Goal: Task Accomplishment & Management: Manage account settings

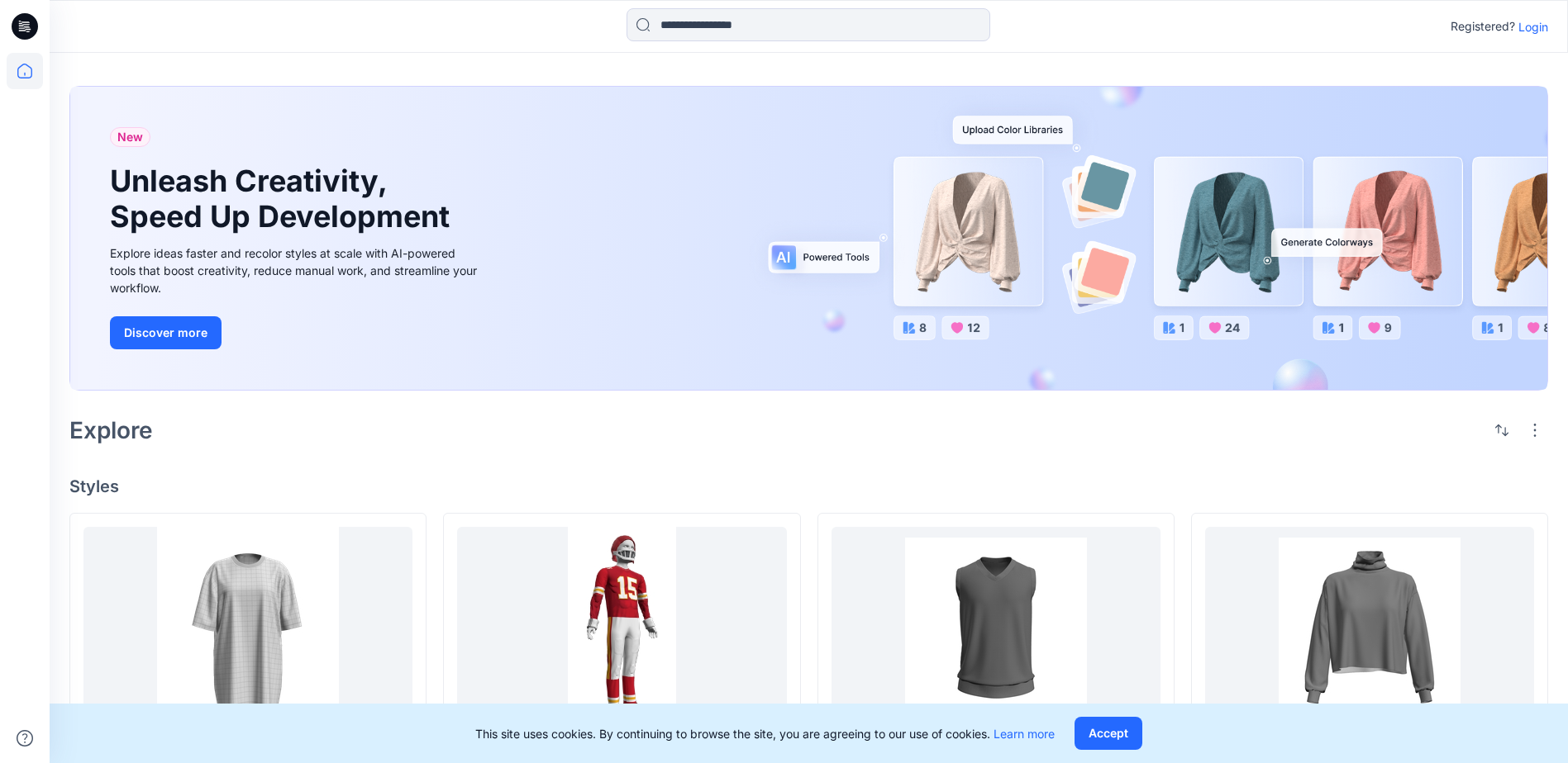
click at [1529, 31] on p "Login" at bounding box center [1533, 27] width 30 height 18
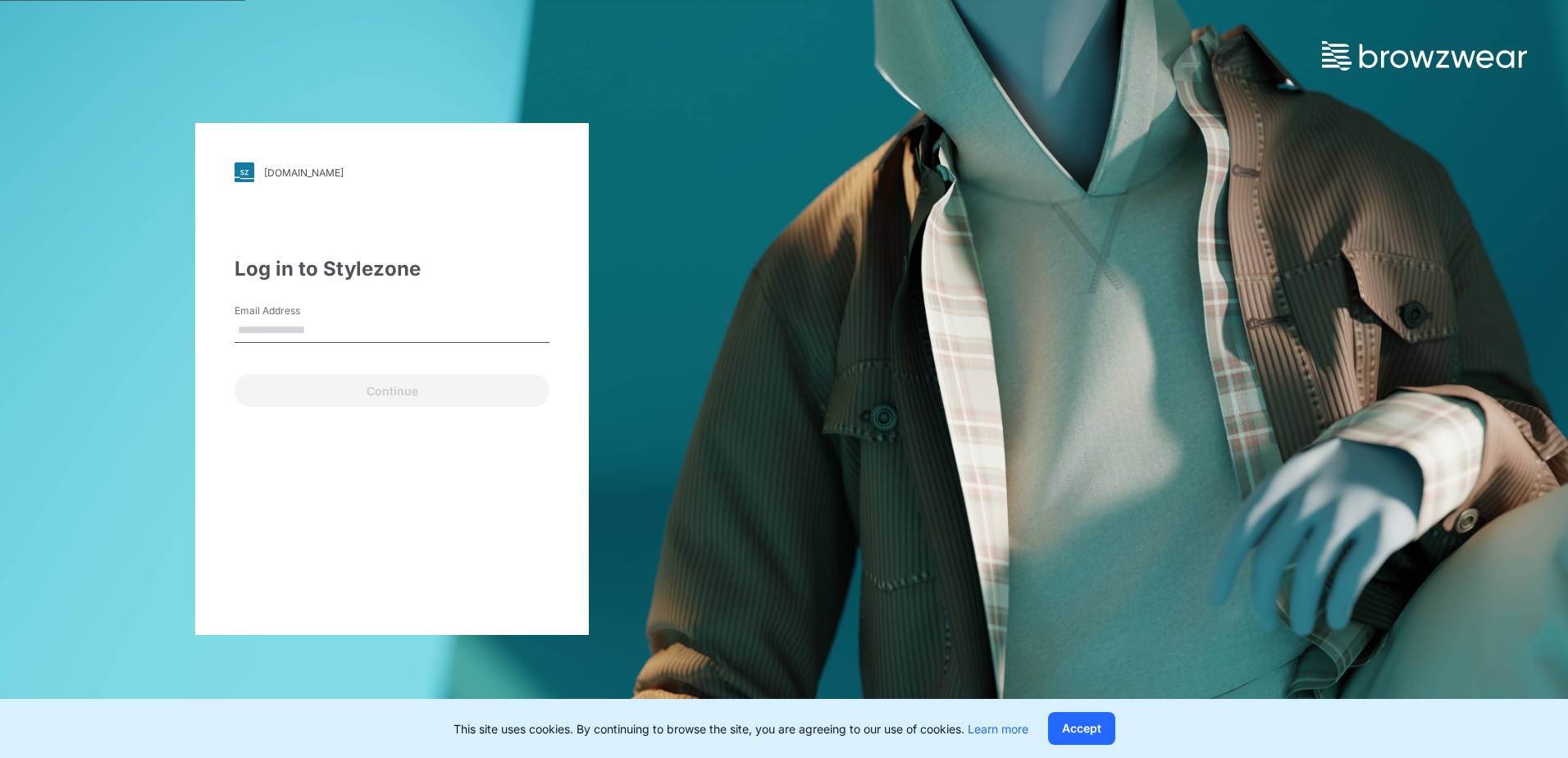
click at [265, 342] on input "Email Address" at bounding box center [391, 330] width 315 height 25
type input "**********"
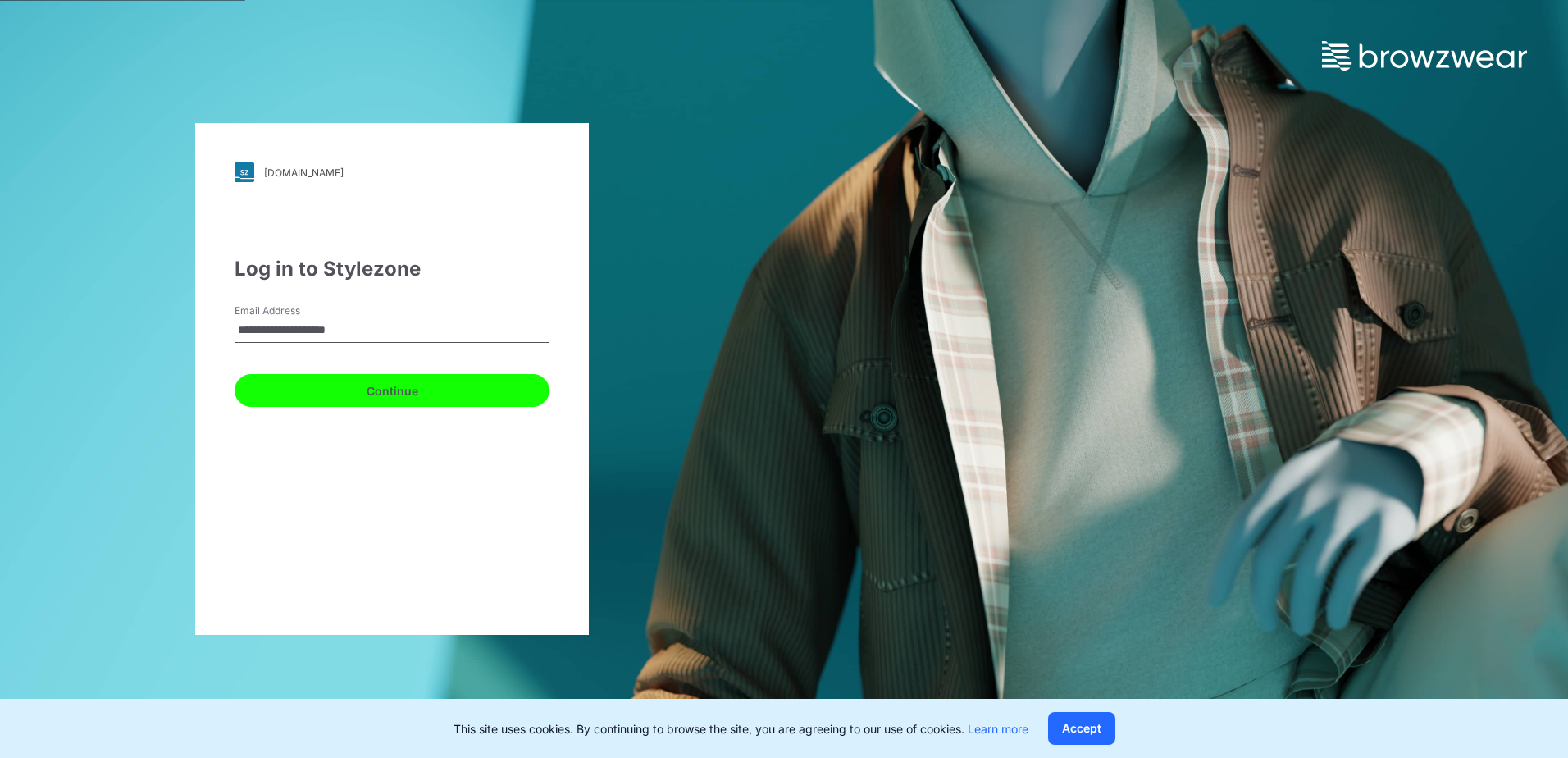
click at [458, 392] on button "Continue" at bounding box center [391, 390] width 315 height 32
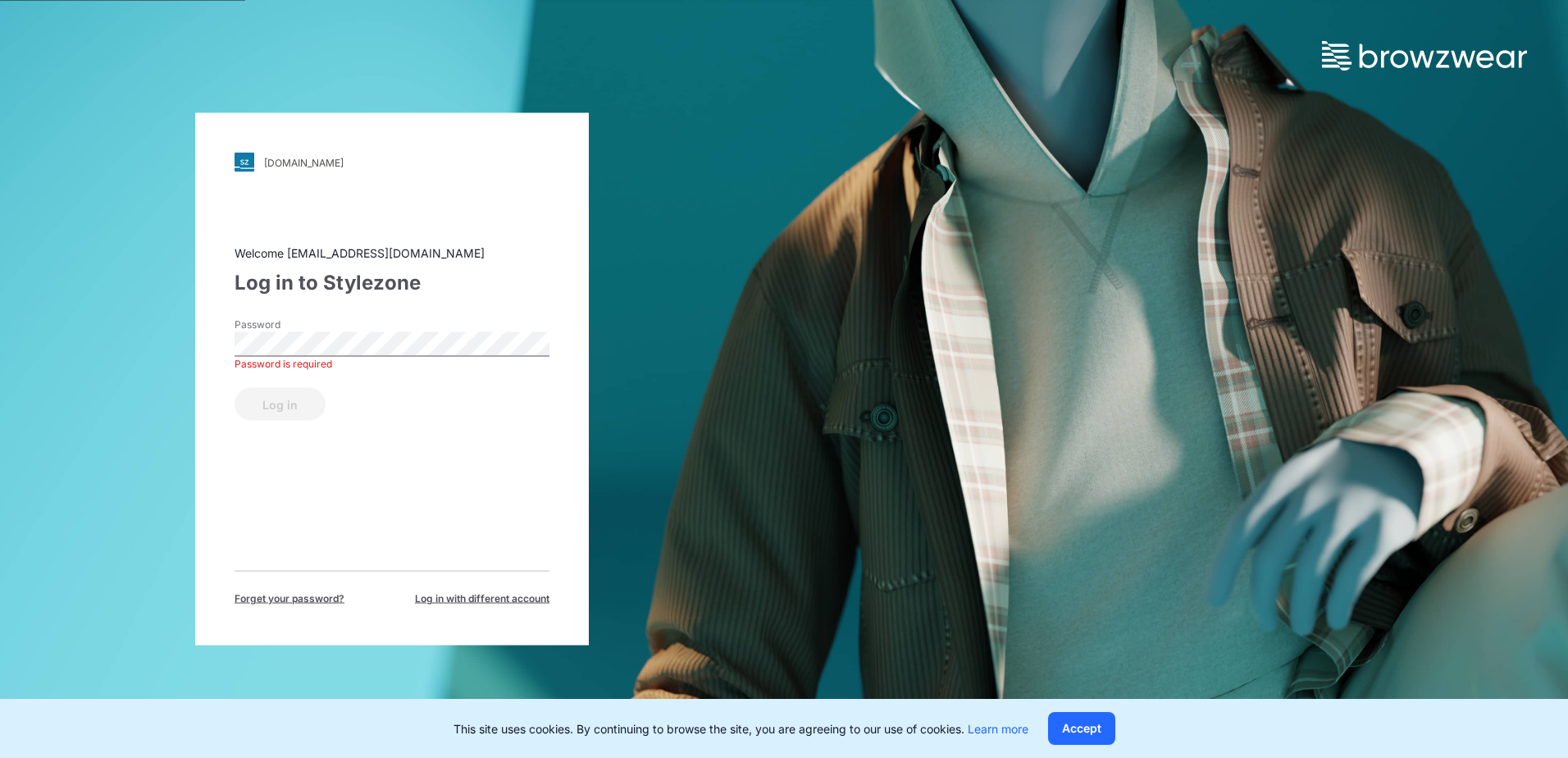
click at [270, 503] on div "Welcome support@browzwear.com Log in to Stylezone Password Password is required…" at bounding box center [391, 425] width 315 height 362
click at [389, 518] on div "Welcome support@browzwear.com Log in to Stylezone Password Password is required…" at bounding box center [391, 425] width 315 height 362
click at [320, 597] on span "Forget your password?" at bounding box center [289, 598] width 110 height 15
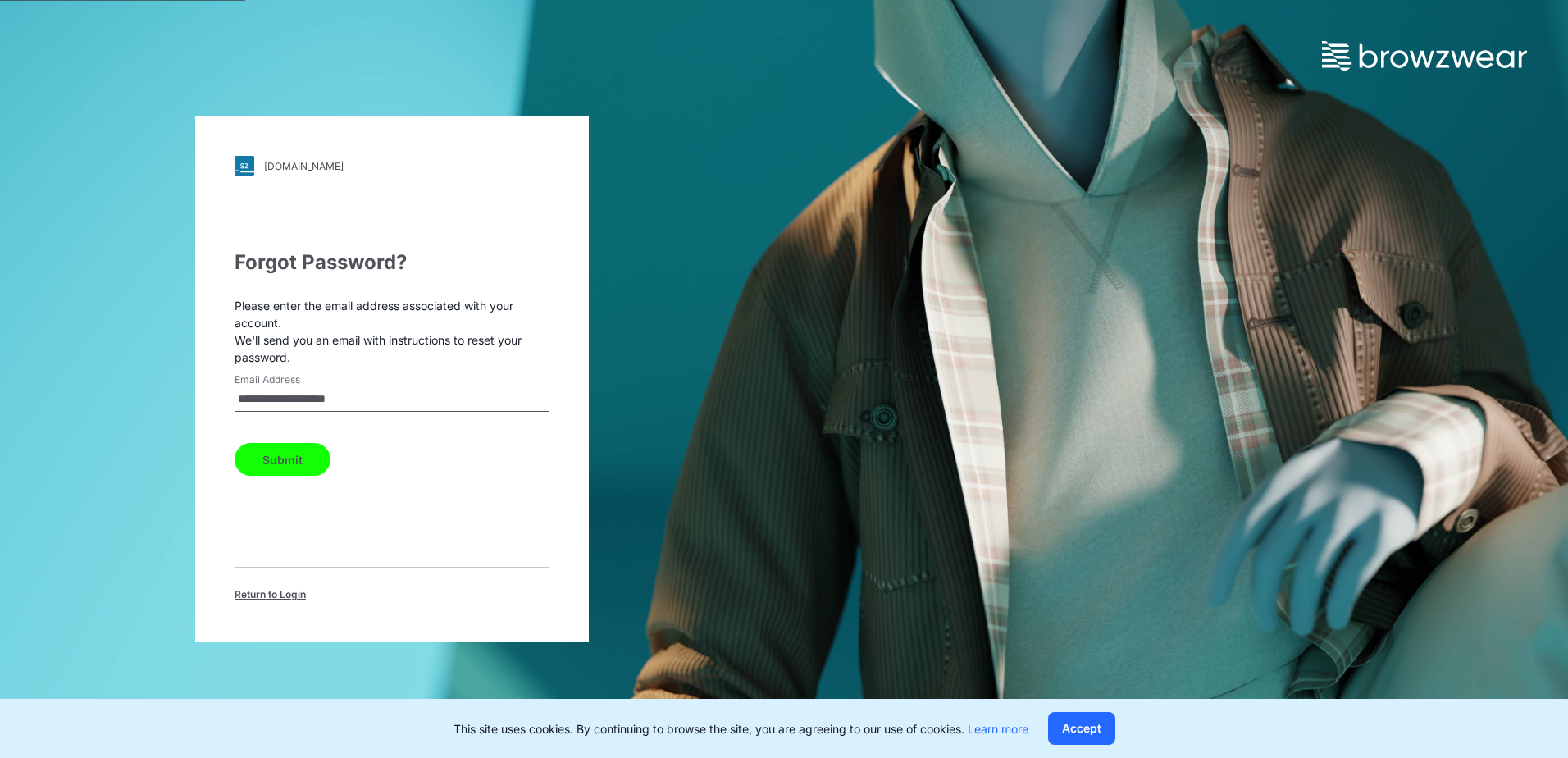
click at [290, 451] on button "Submit" at bounding box center [282, 459] width 96 height 32
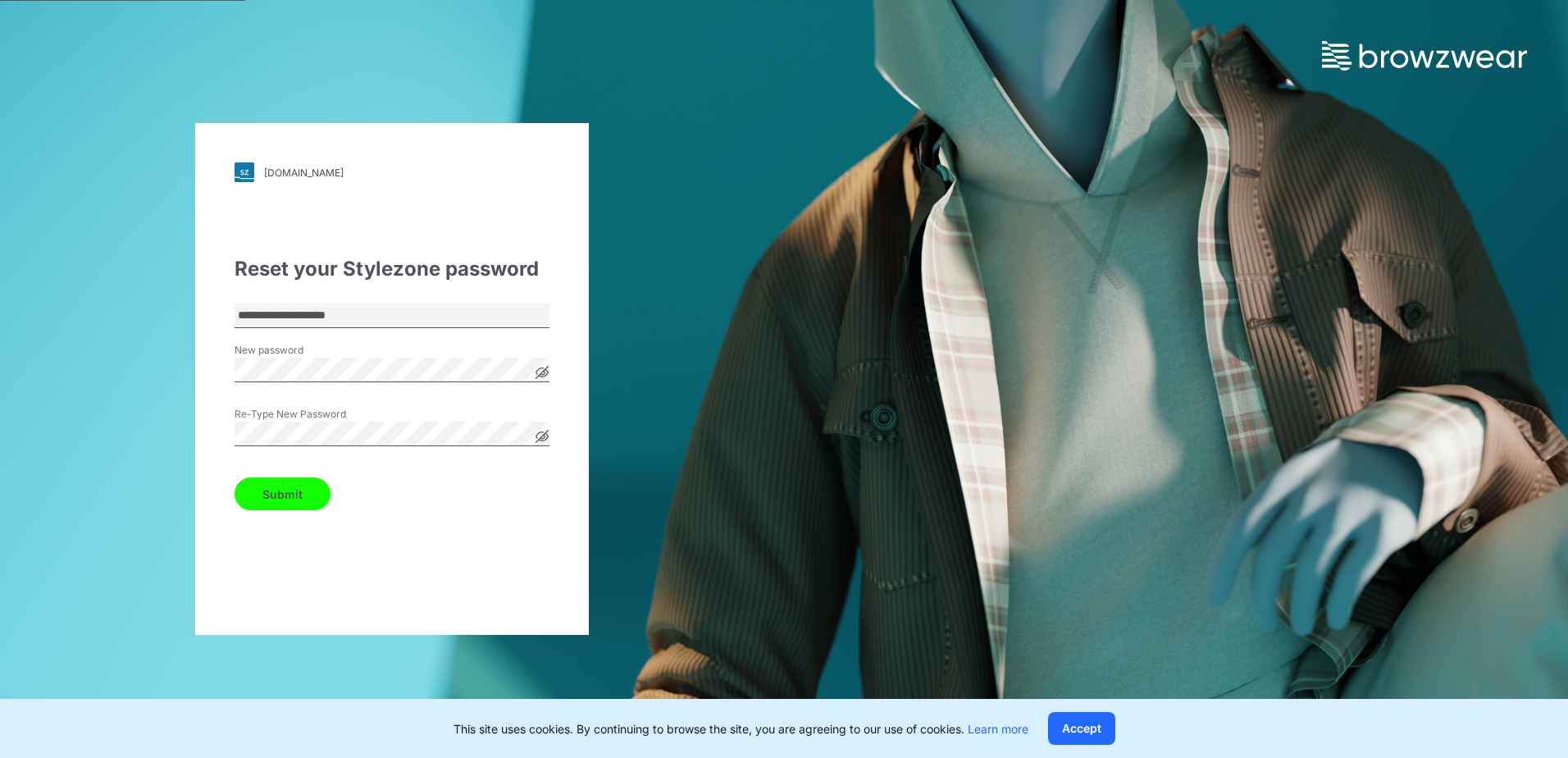
click at [544, 572] on div "**********" at bounding box center [392, 379] width 394 height 512
click at [284, 492] on button "Submit" at bounding box center [282, 493] width 96 height 32
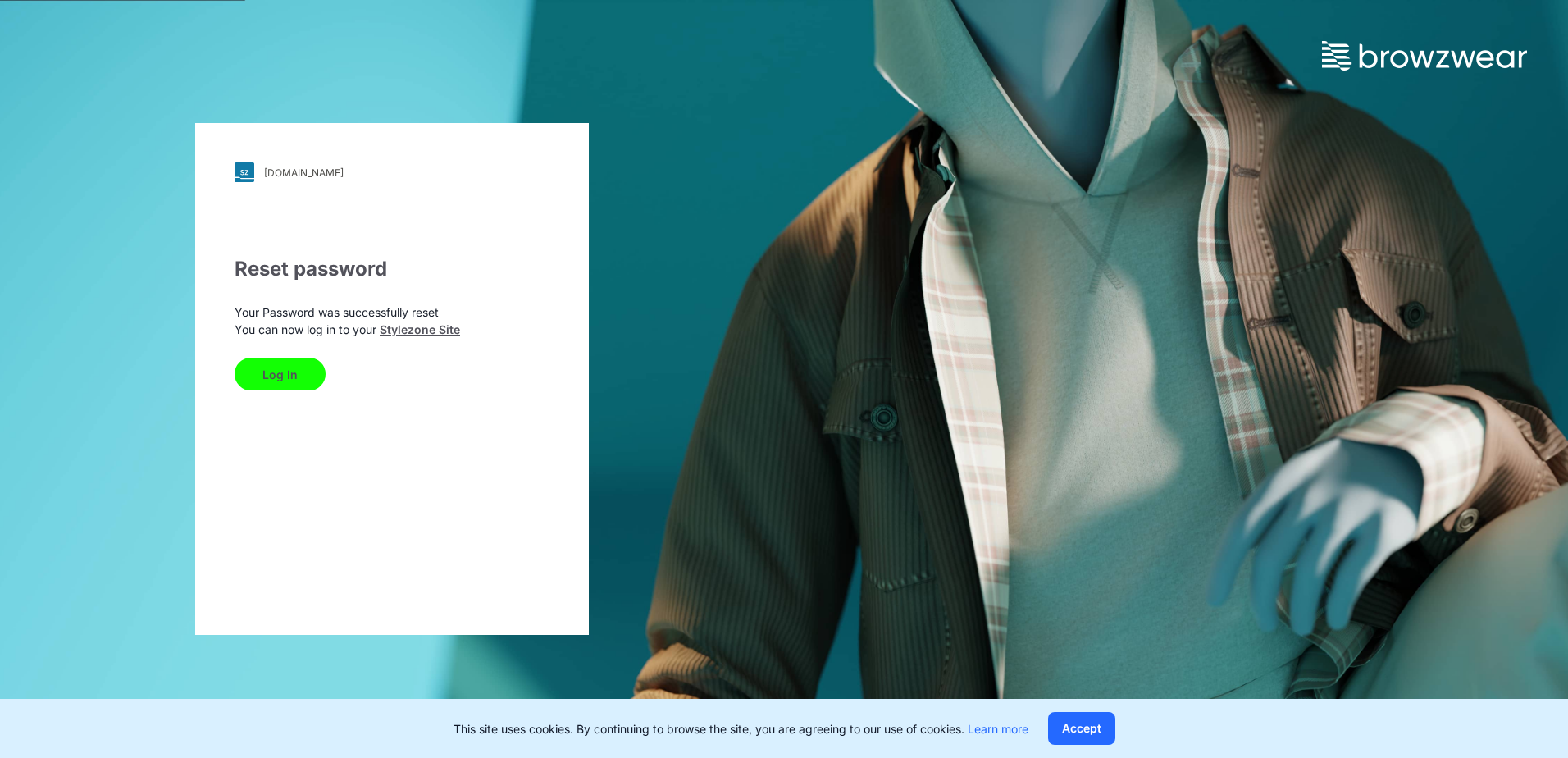
click at [297, 366] on button "Log In" at bounding box center [279, 374] width 91 height 32
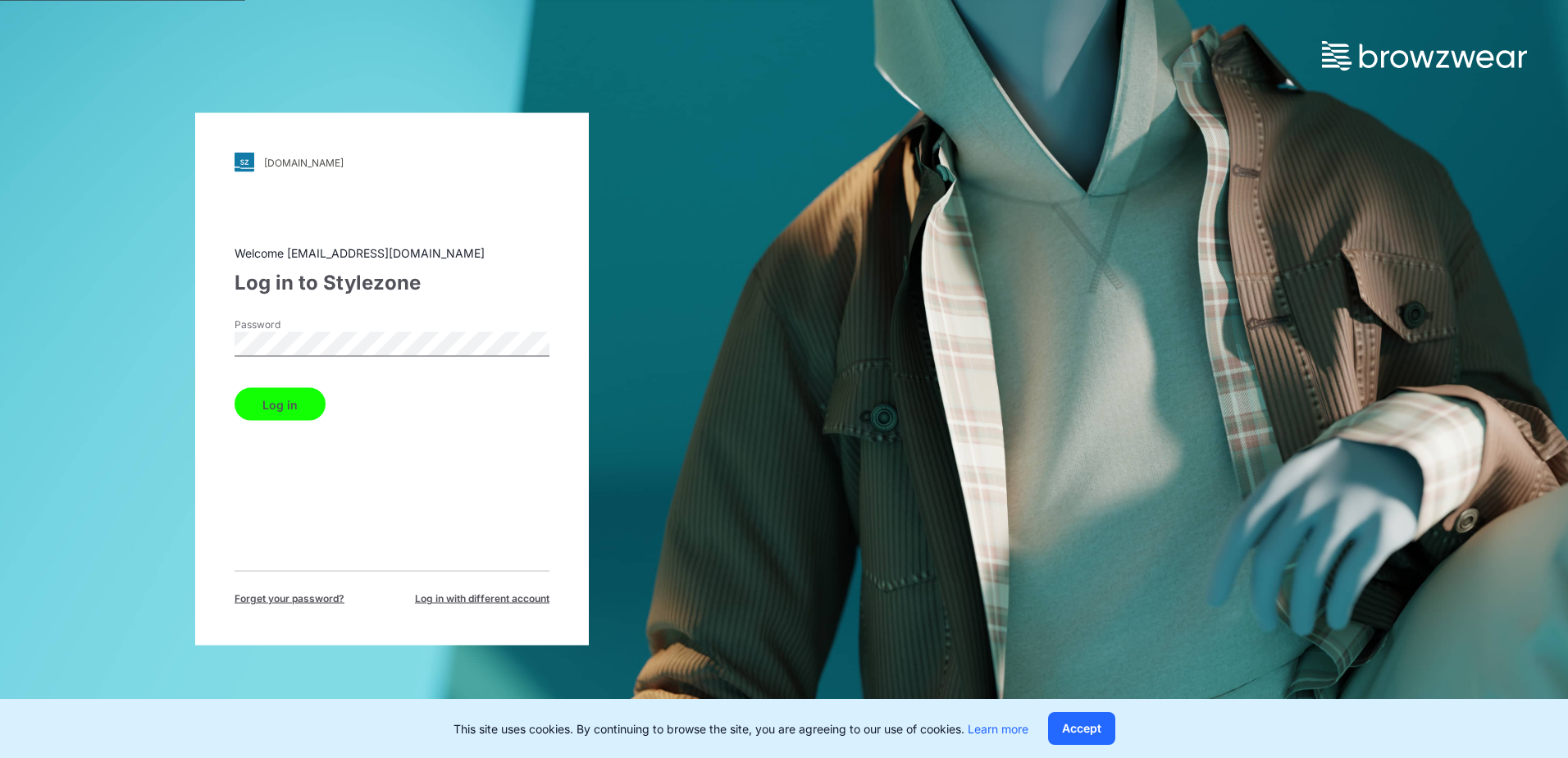
click at [263, 404] on button "Log in" at bounding box center [279, 404] width 91 height 32
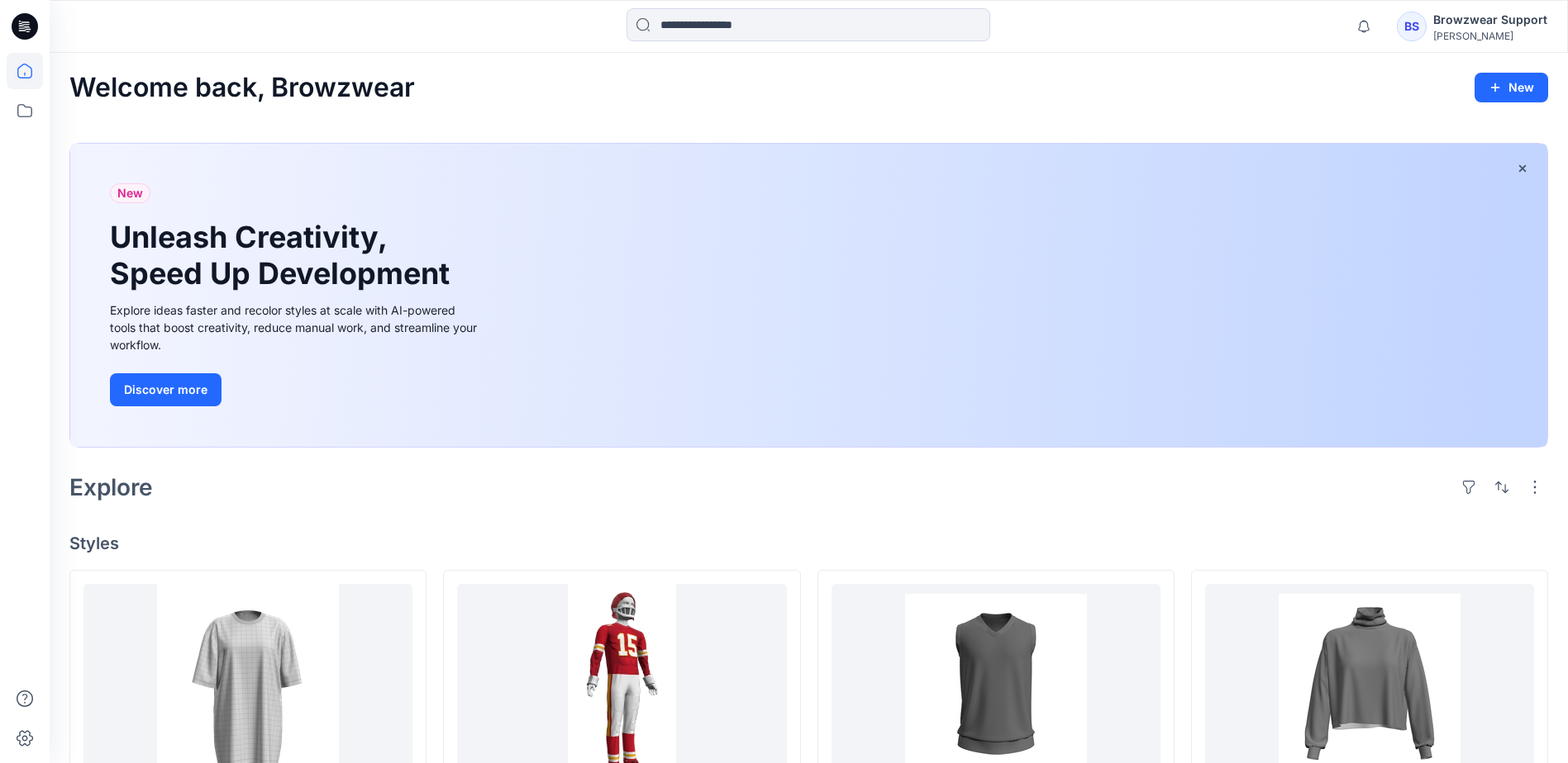
click at [1371, 36] on icon "button" at bounding box center [1364, 26] width 32 height 33
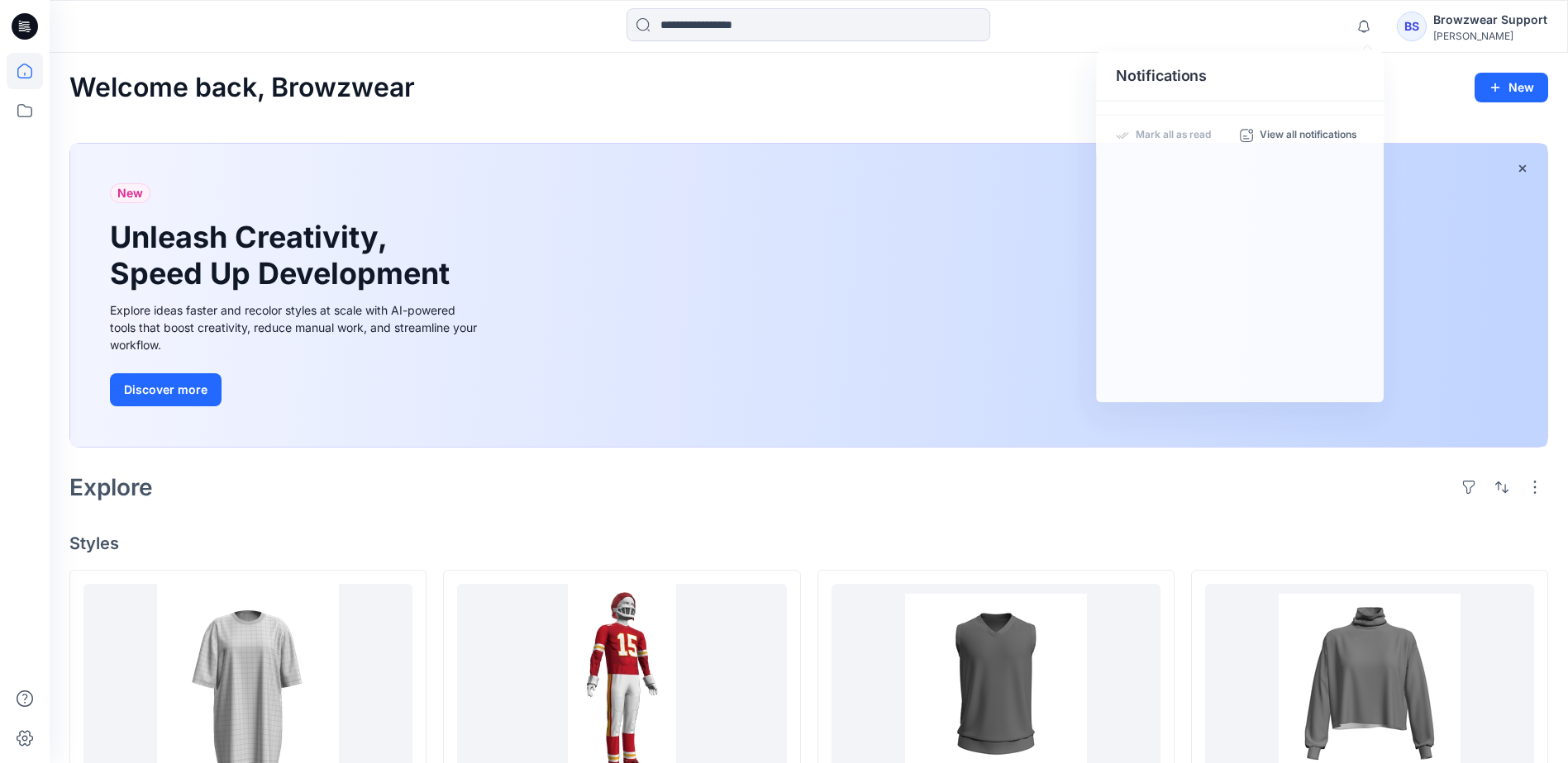
click at [1182, 32] on div at bounding box center [808, 26] width 758 height 37
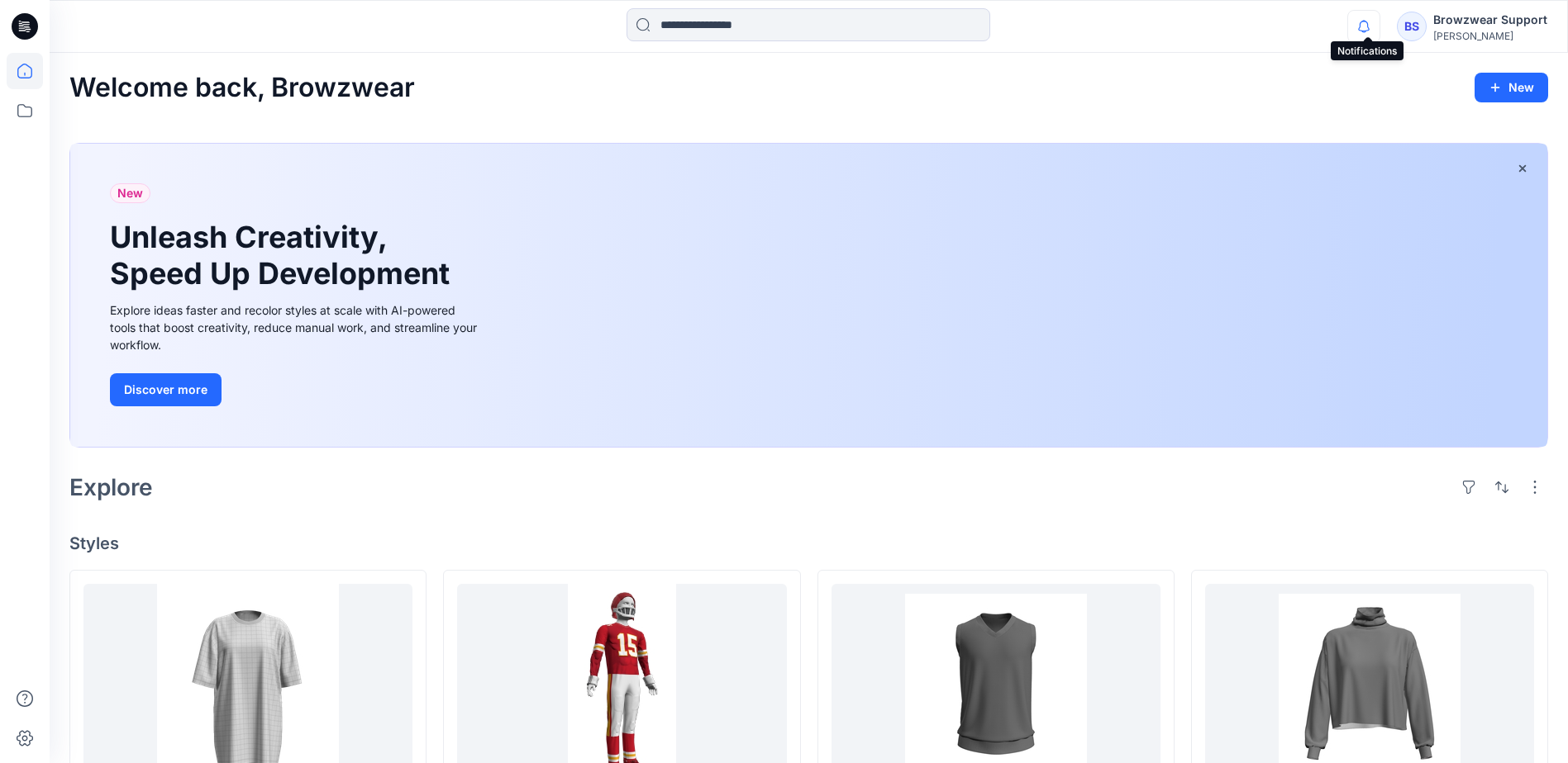
click at [1369, 30] on icon "button" at bounding box center [1364, 26] width 32 height 33
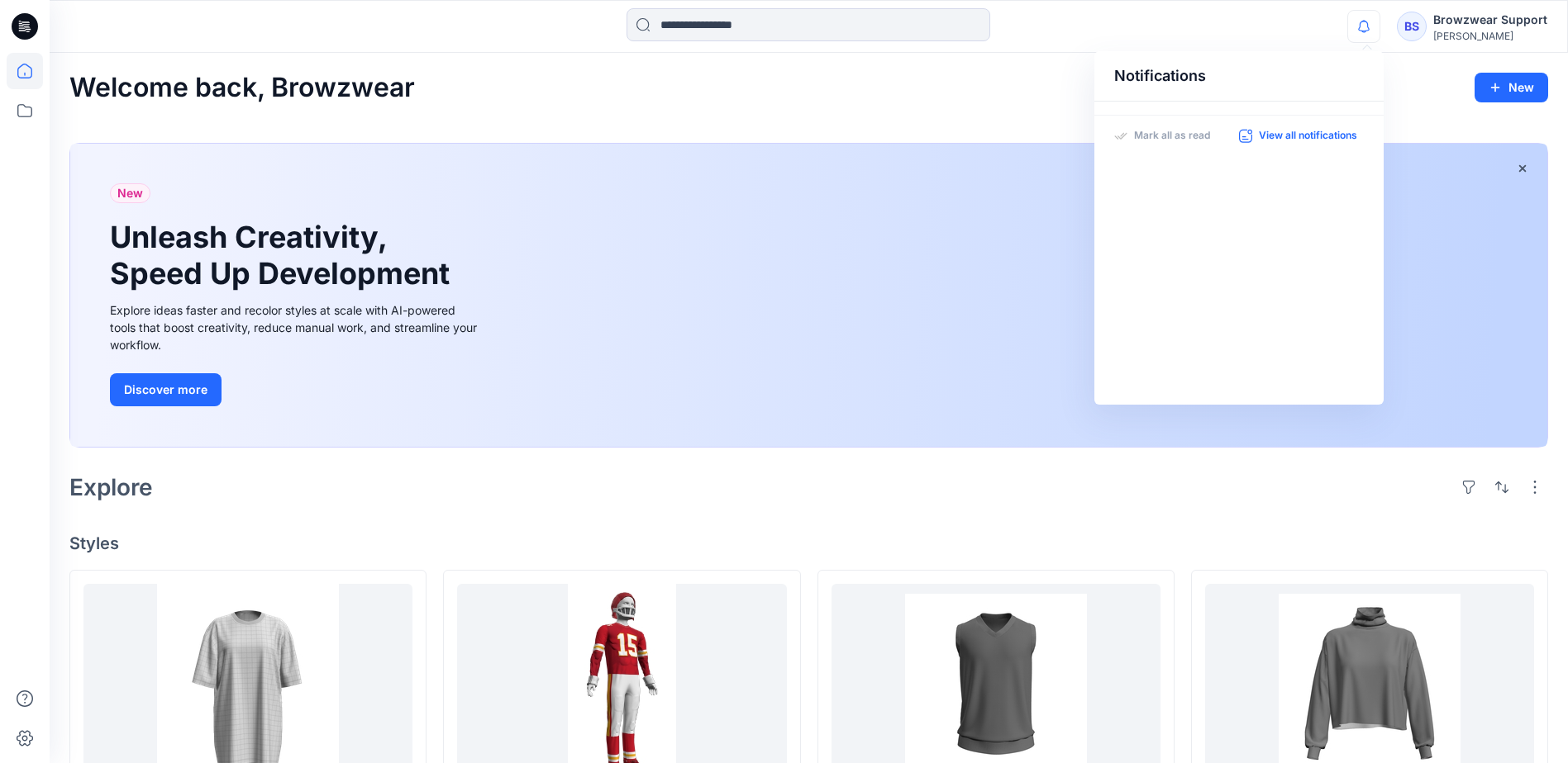
click at [1321, 135] on p "View all notifications" at bounding box center [1308, 136] width 99 height 15
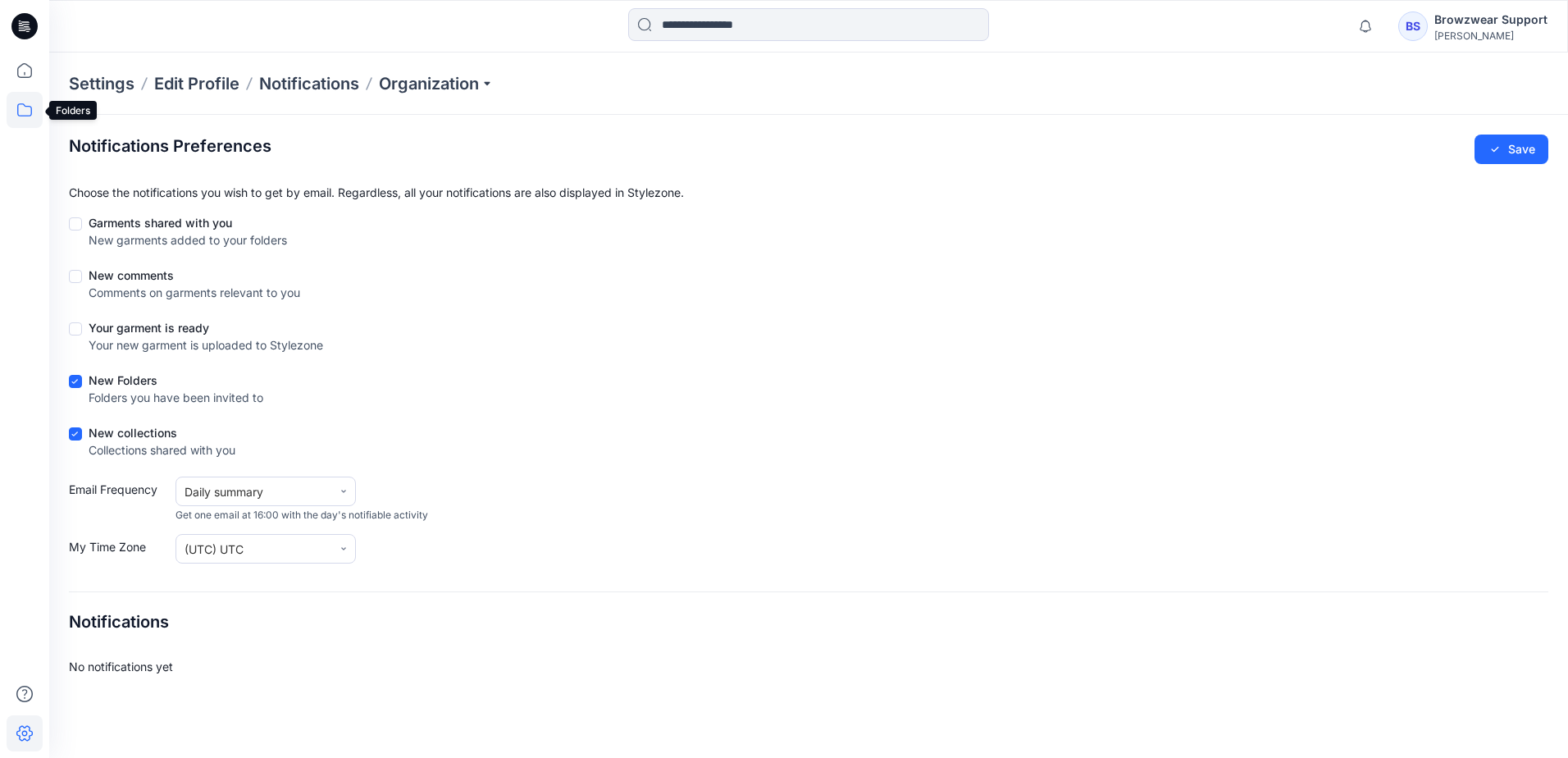
click at [18, 108] on icon at bounding box center [24, 110] width 36 height 36
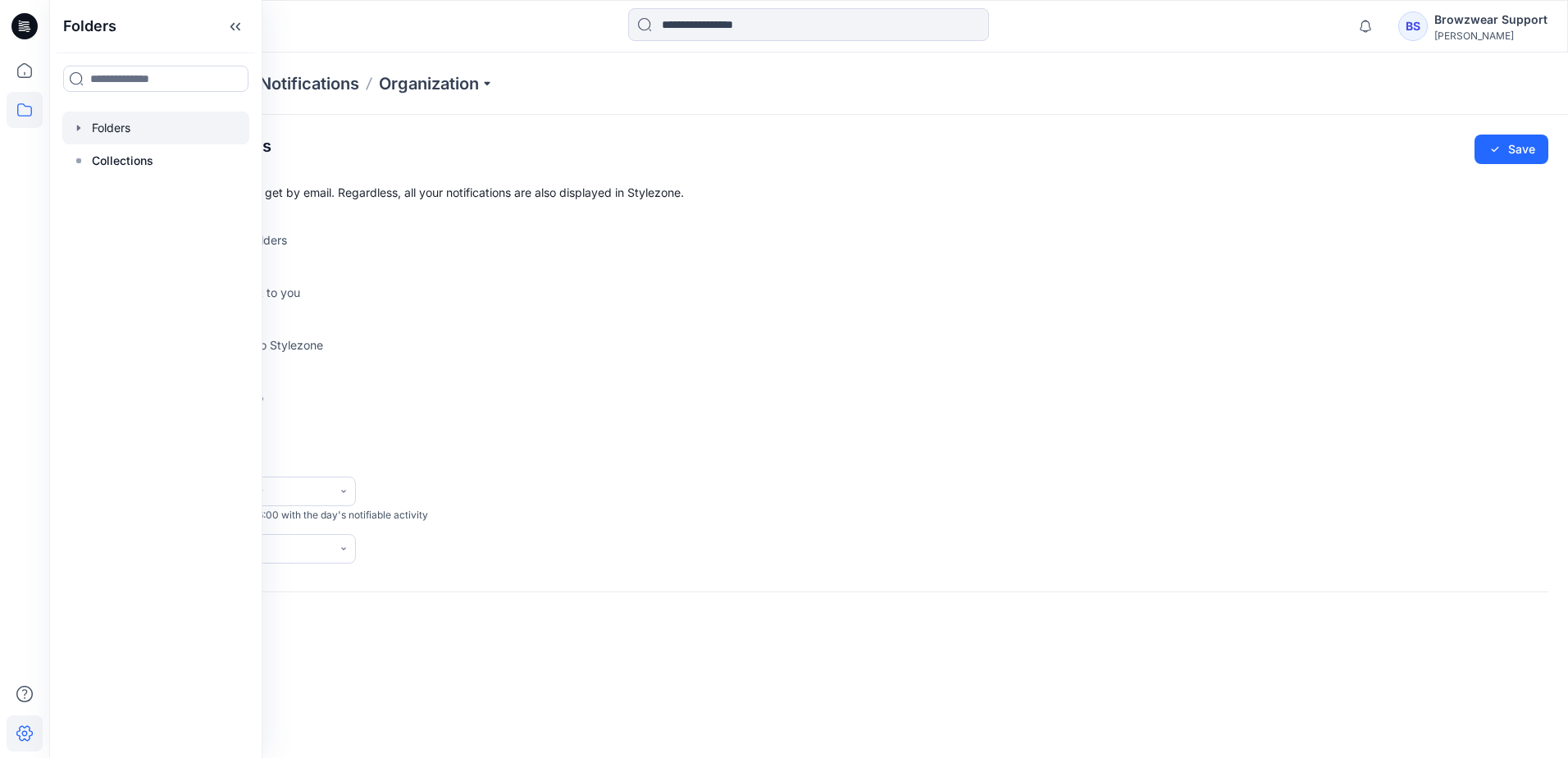
click at [123, 128] on div at bounding box center [156, 127] width 187 height 32
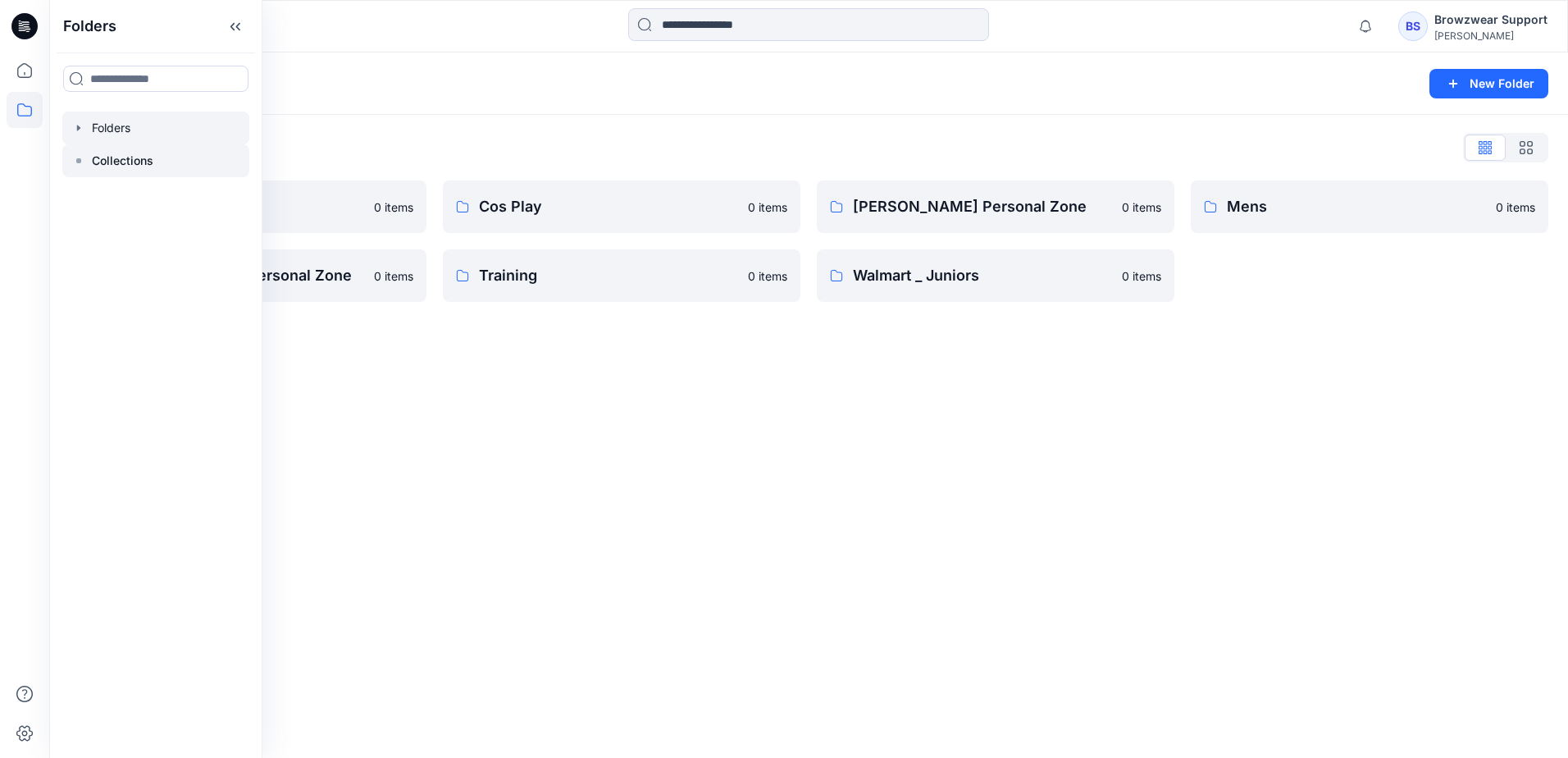
click at [123, 157] on p "Collections" at bounding box center [122, 161] width 62 height 20
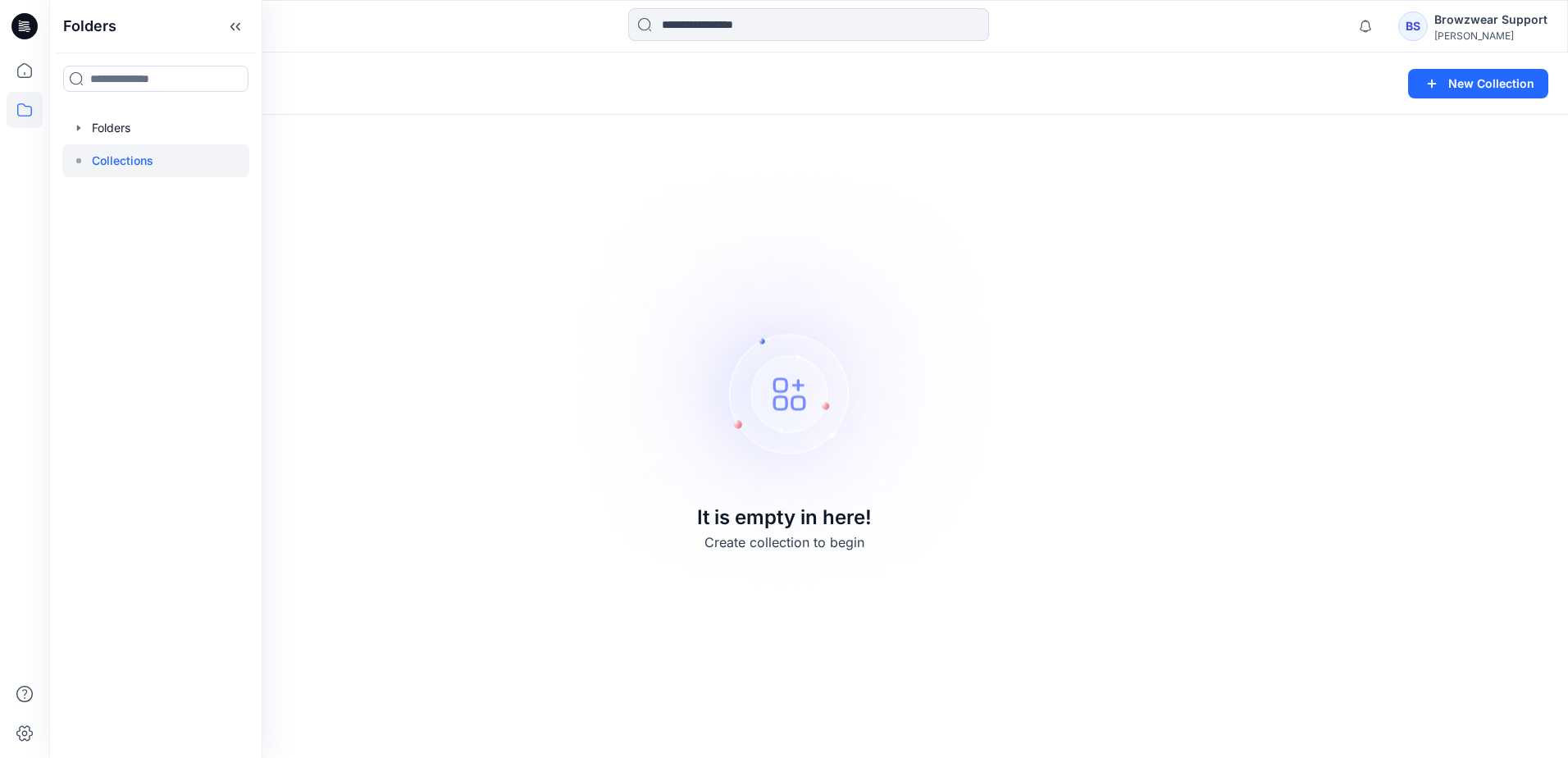
click at [1498, 31] on div "[PERSON_NAME]" at bounding box center [1492, 35] width 114 height 13
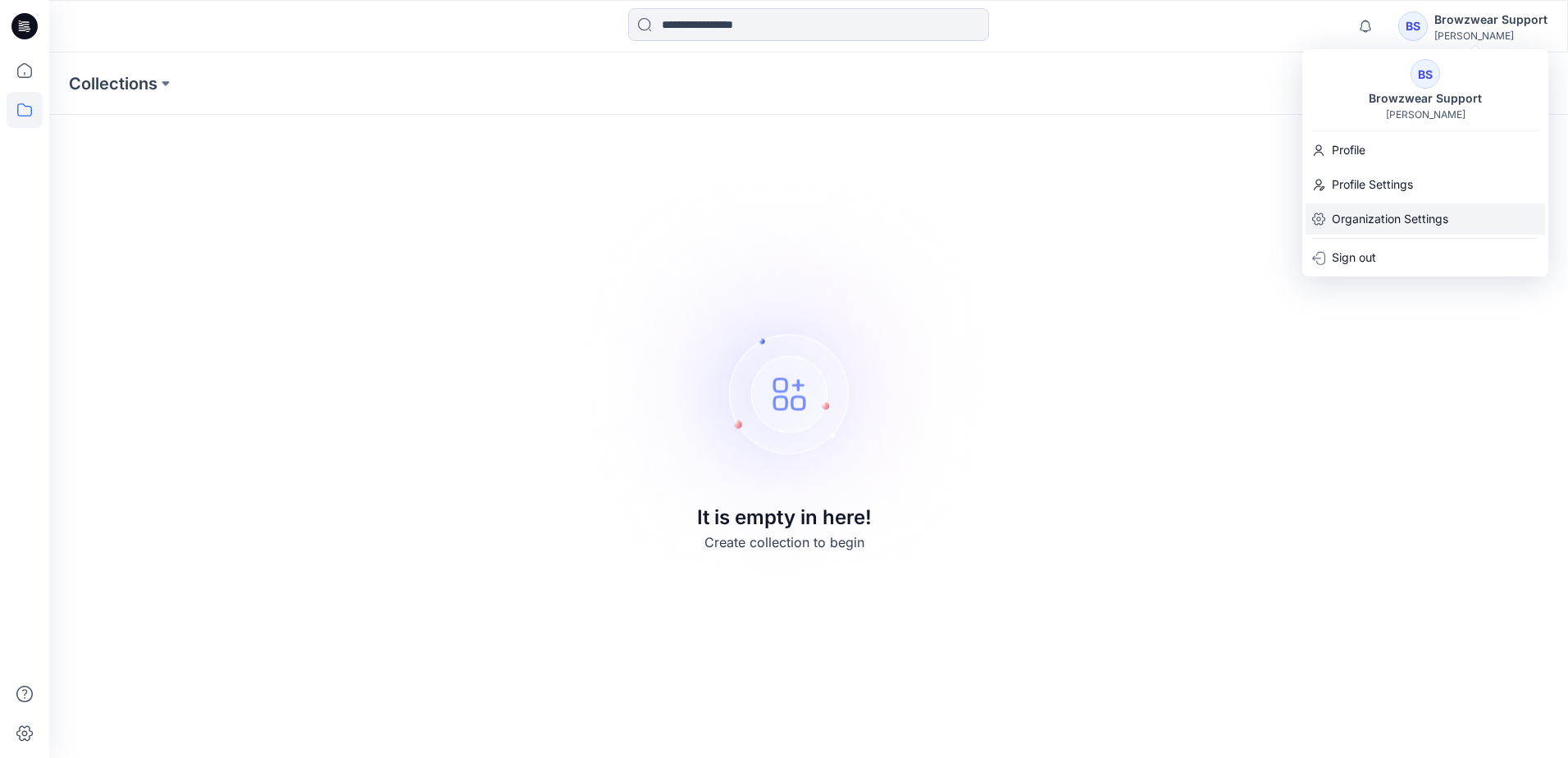
click at [1409, 220] on p "Organization Settings" at bounding box center [1390, 220] width 117 height 31
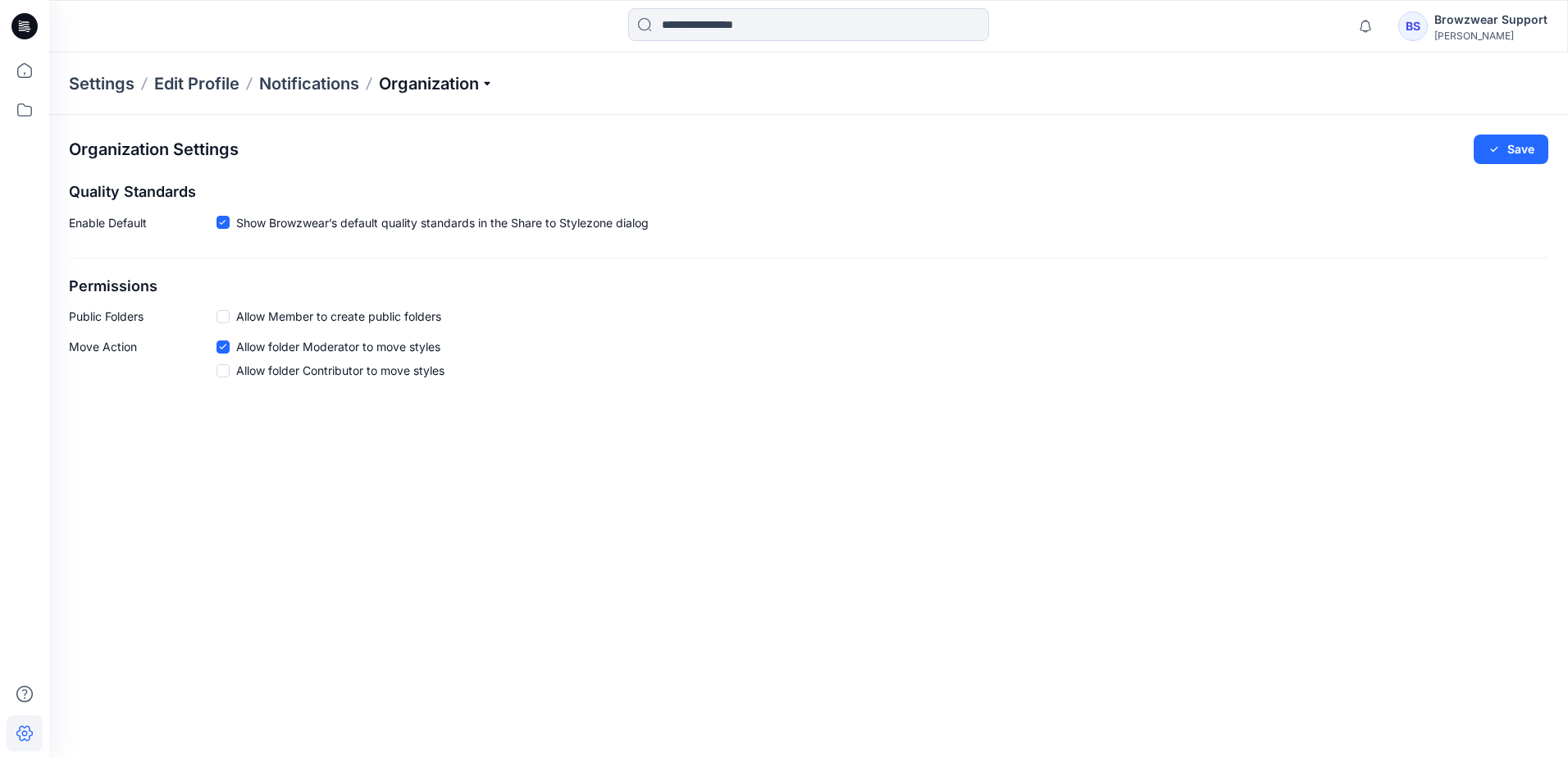
click at [486, 89] on p "Organization" at bounding box center [436, 83] width 115 height 23
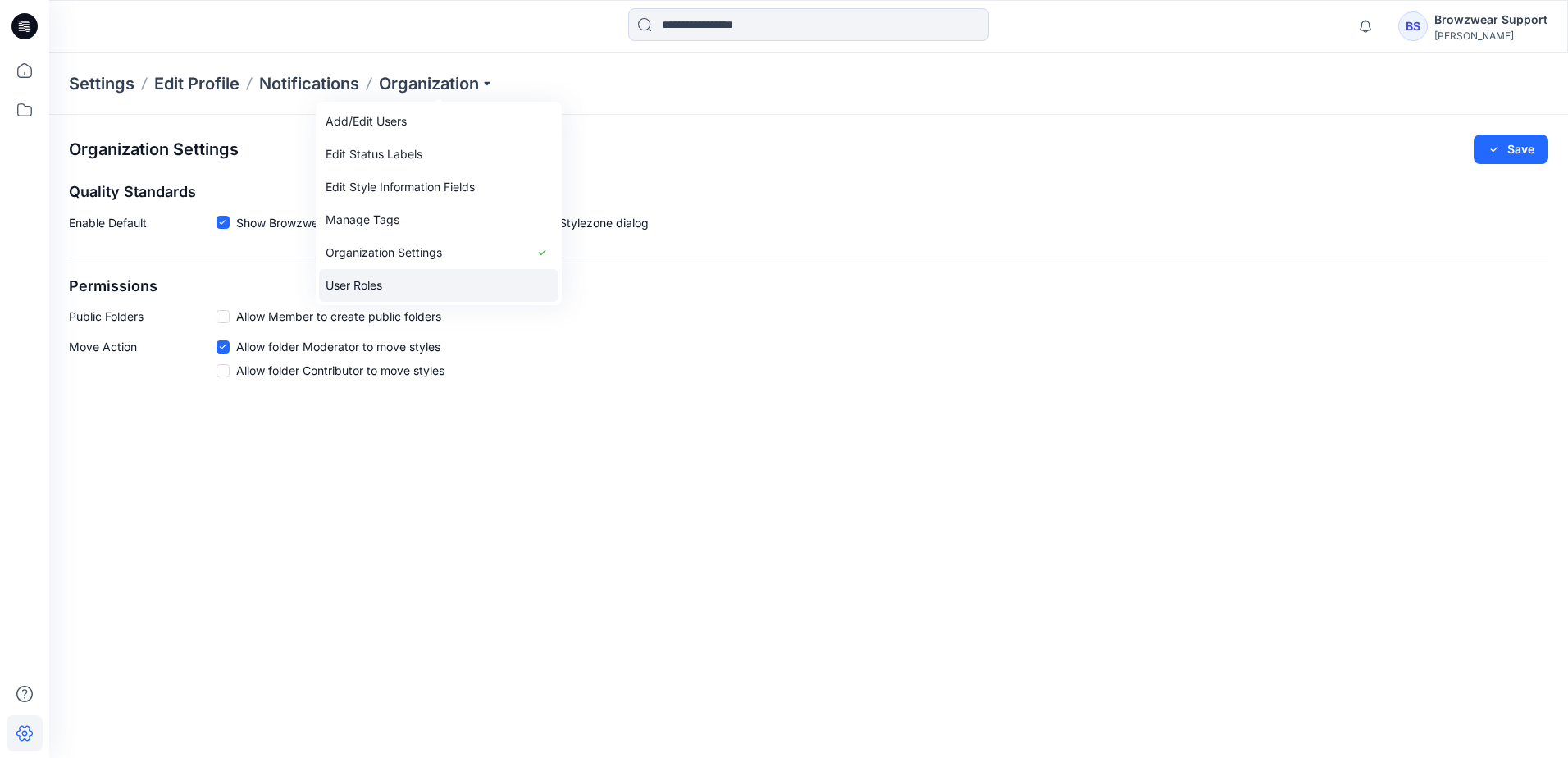
click at [413, 280] on link "User Roles" at bounding box center [439, 285] width 239 height 32
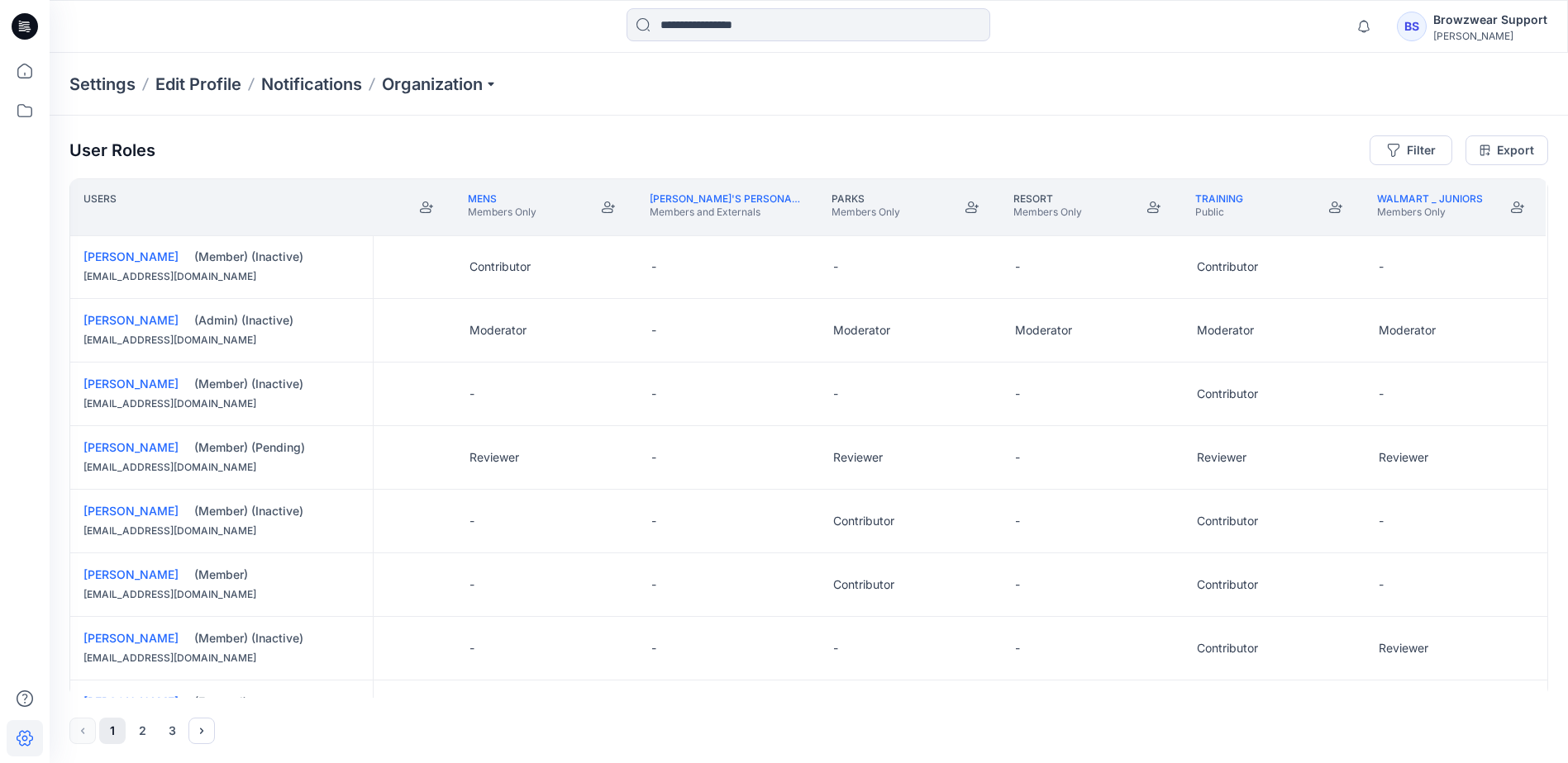
scroll to position [0, 1739]
drag, startPoint x: 612, startPoint y: 207, endPoint x: 860, endPoint y: 50, distance: 293.5
click at [612, 207] on button "Become Moderator" at bounding box center [608, 207] width 30 height 30
click at [966, 205] on icon "Join" at bounding box center [972, 206] width 13 height 13
click at [1150, 205] on icon "Join" at bounding box center [1153, 206] width 13 height 13
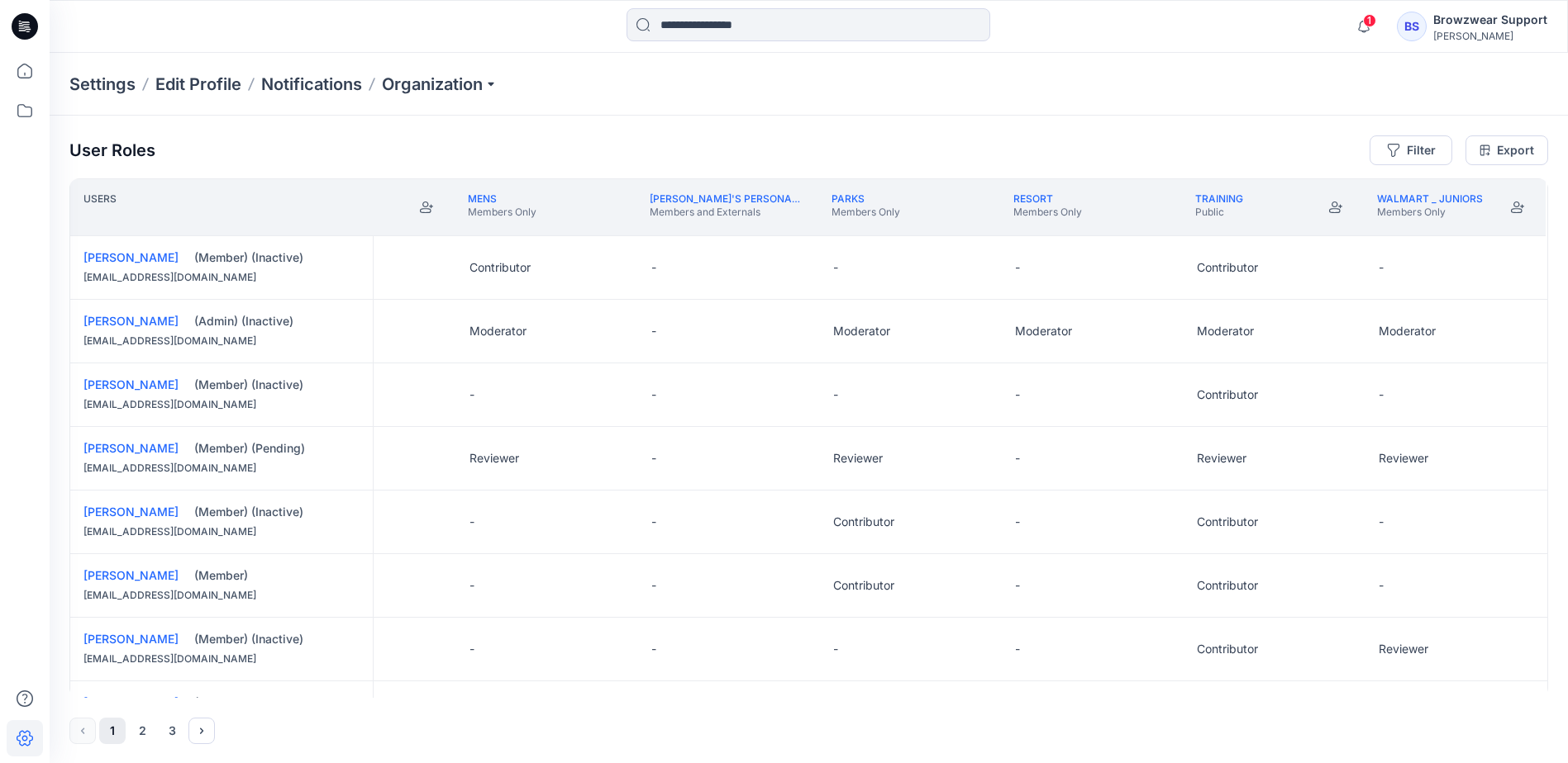
click at [1325, 207] on button "Become Moderator" at bounding box center [1336, 207] width 30 height 30
click at [1511, 203] on icon "Become Moderator" at bounding box center [1517, 207] width 13 height 12
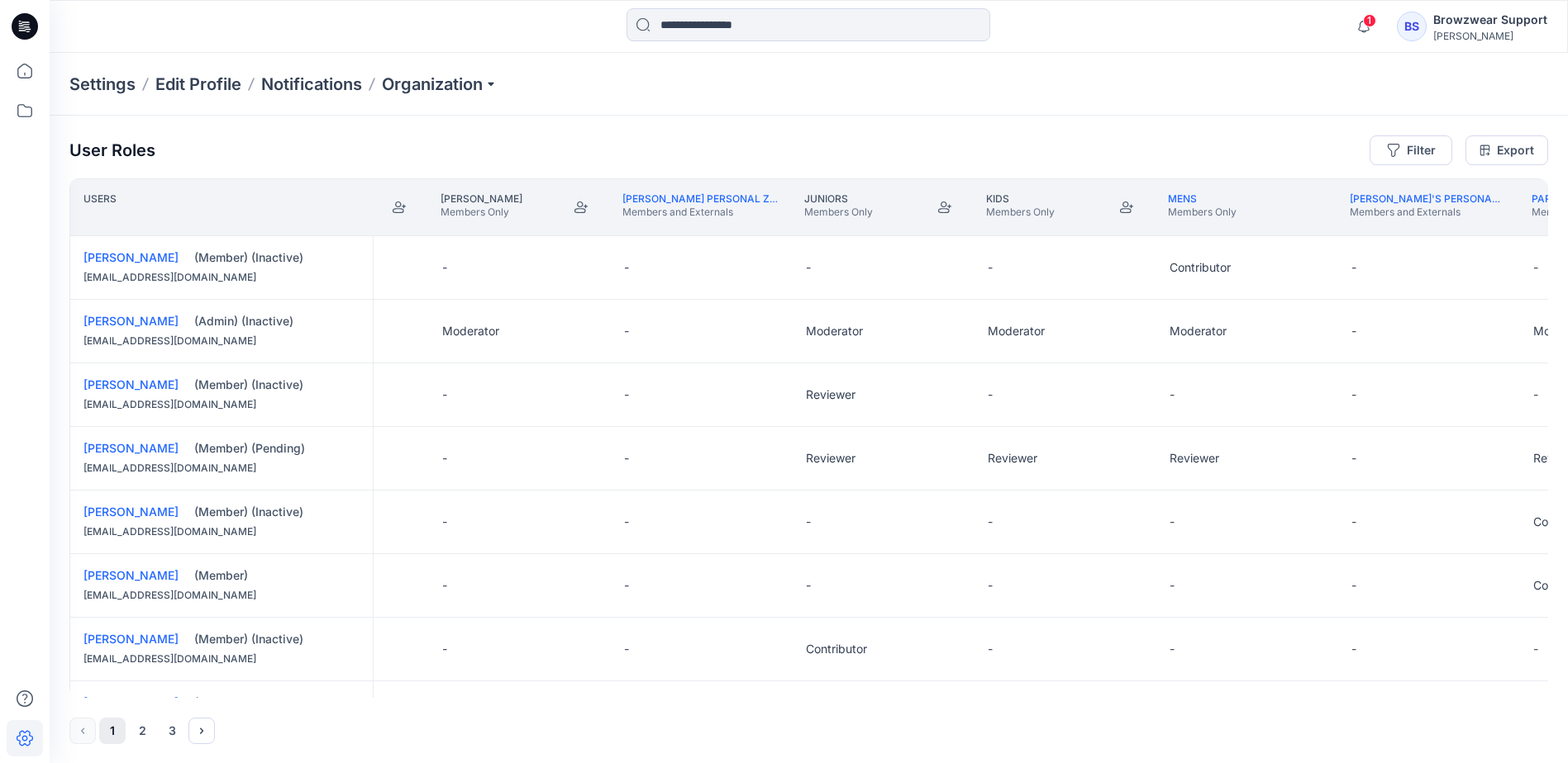
scroll to position [0, 1083]
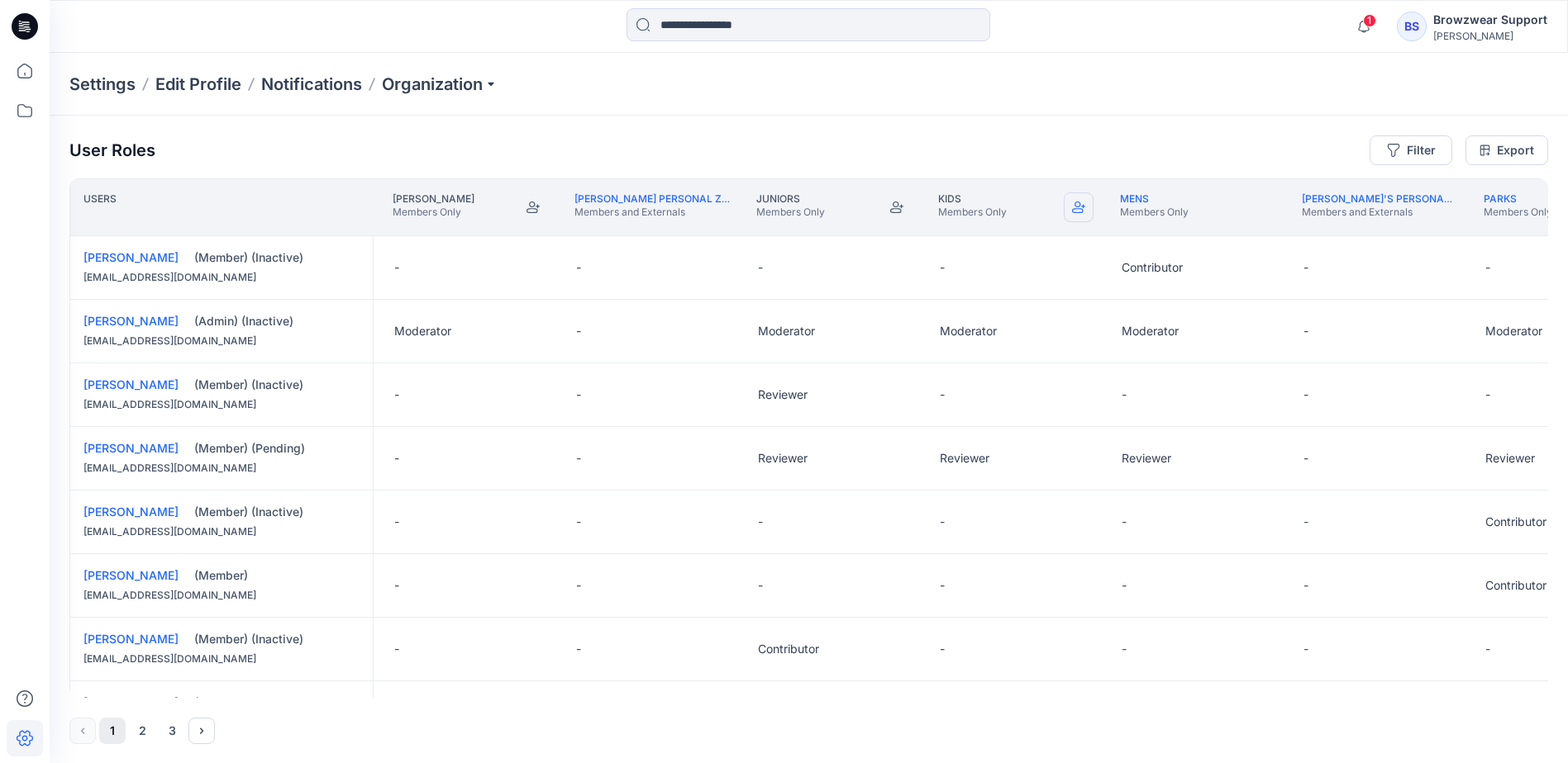
click at [1076, 205] on icon "Join" at bounding box center [1078, 206] width 13 height 13
click at [896, 207] on icon "Join" at bounding box center [896, 206] width 13 height 13
drag, startPoint x: 538, startPoint y: 209, endPoint x: 877, endPoint y: 46, distance: 376.2
click at [538, 209] on icon "Join" at bounding box center [532, 206] width 13 height 13
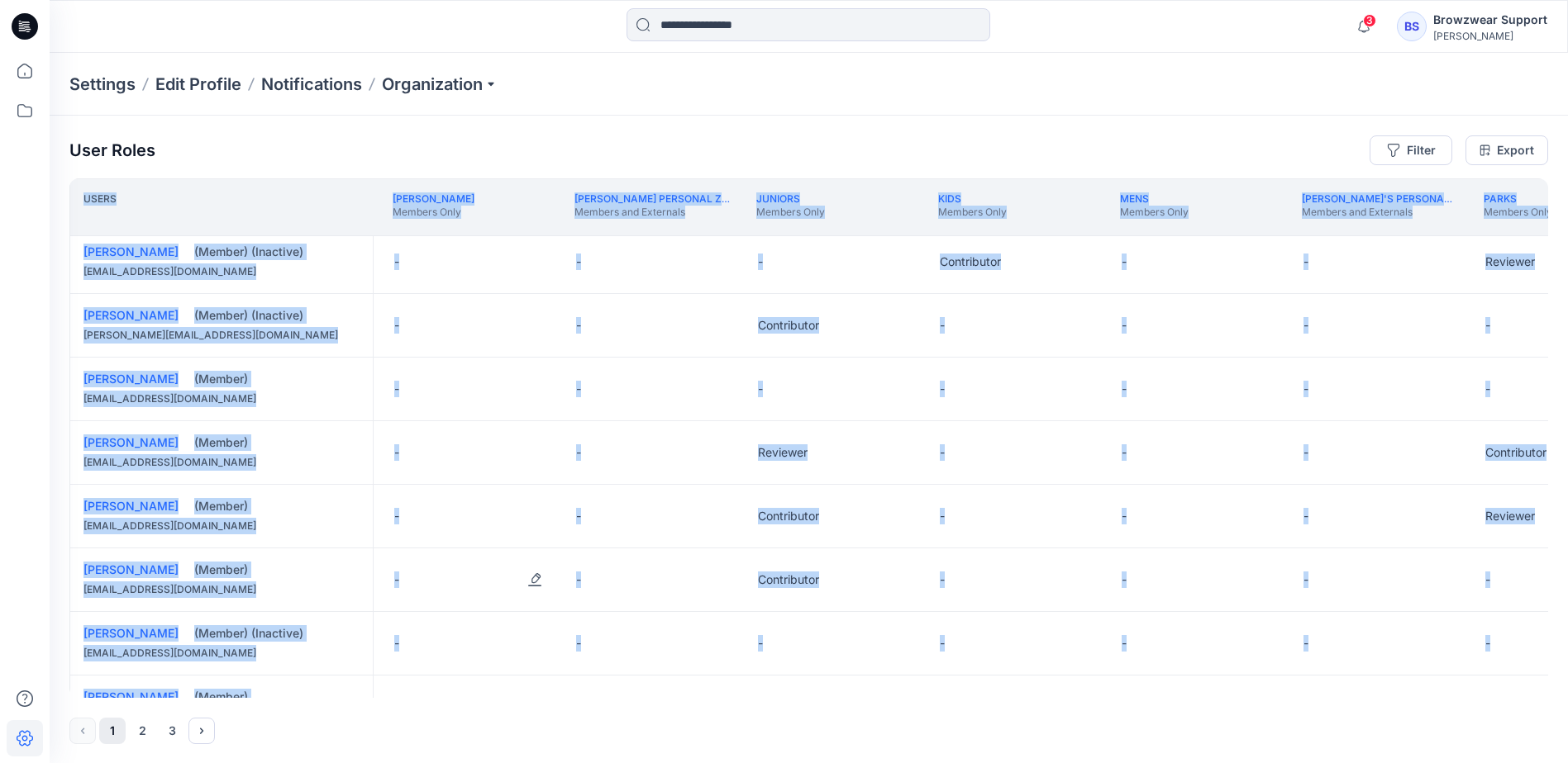
scroll to position [1152, 1083]
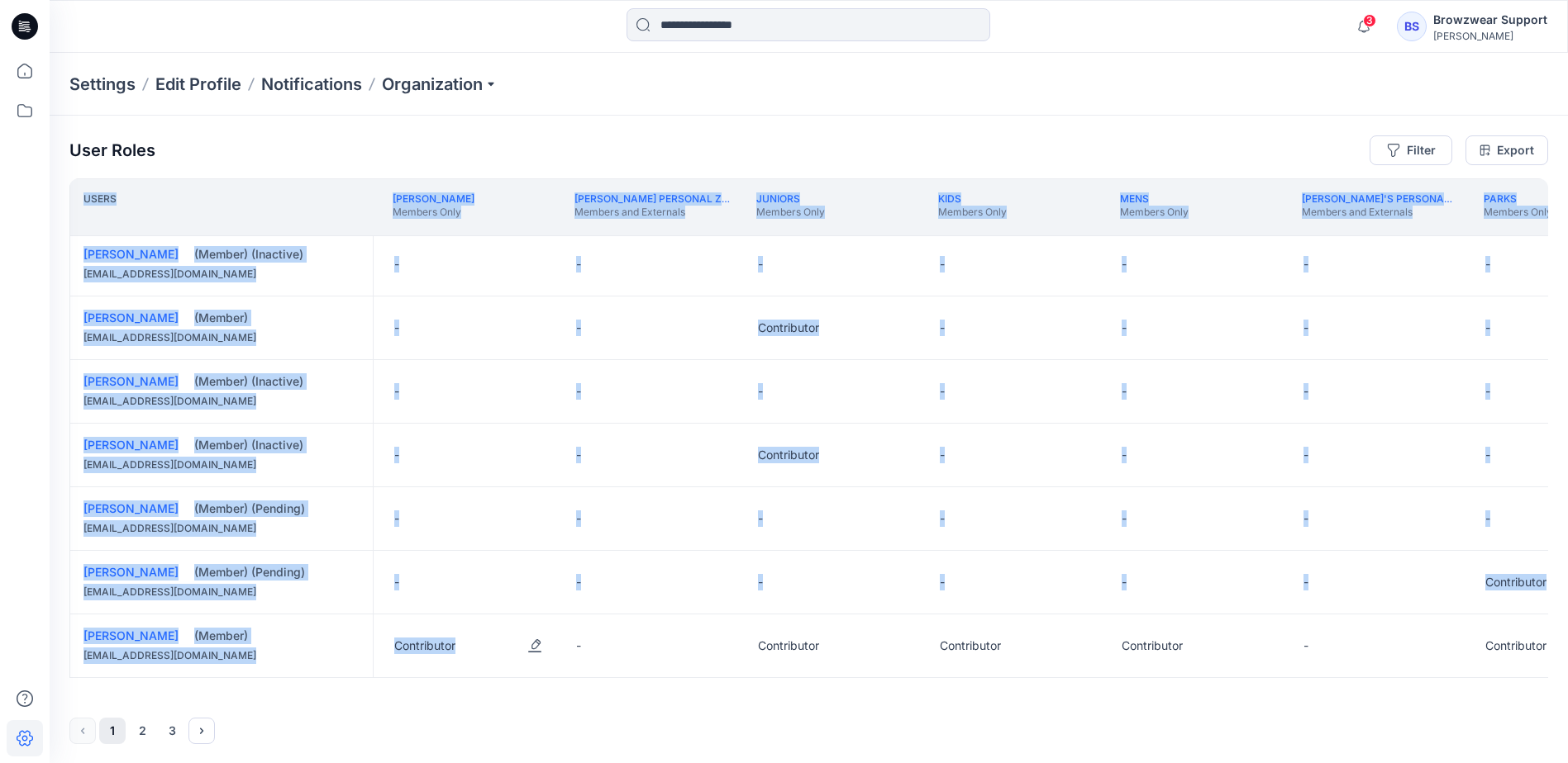
drag, startPoint x: 733, startPoint y: 700, endPoint x: 493, endPoint y: 692, distance: 240.1
click at [493, 692] on div "User Roles Filter Export Users Body Glove / Dickies Members and Externals Cos P…" at bounding box center [809, 439] width 1519 height 649
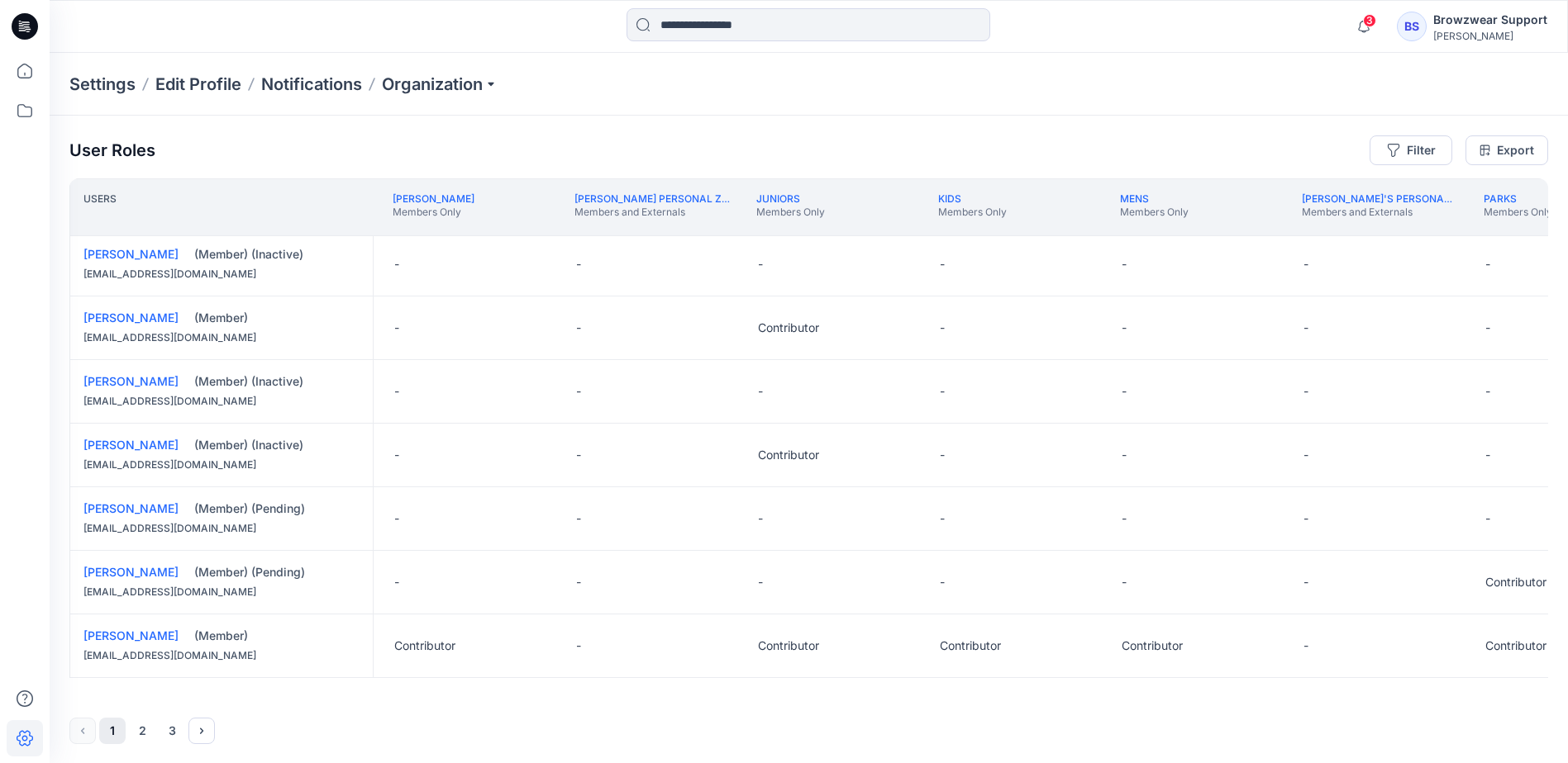
drag, startPoint x: 493, startPoint y: 692, endPoint x: 670, endPoint y: 704, distance: 177.4
click at [670, 704] on div "User Roles Filter Export Users Body Glove / Dickies Members and Externals Cos P…" at bounding box center [809, 439] width 1519 height 649
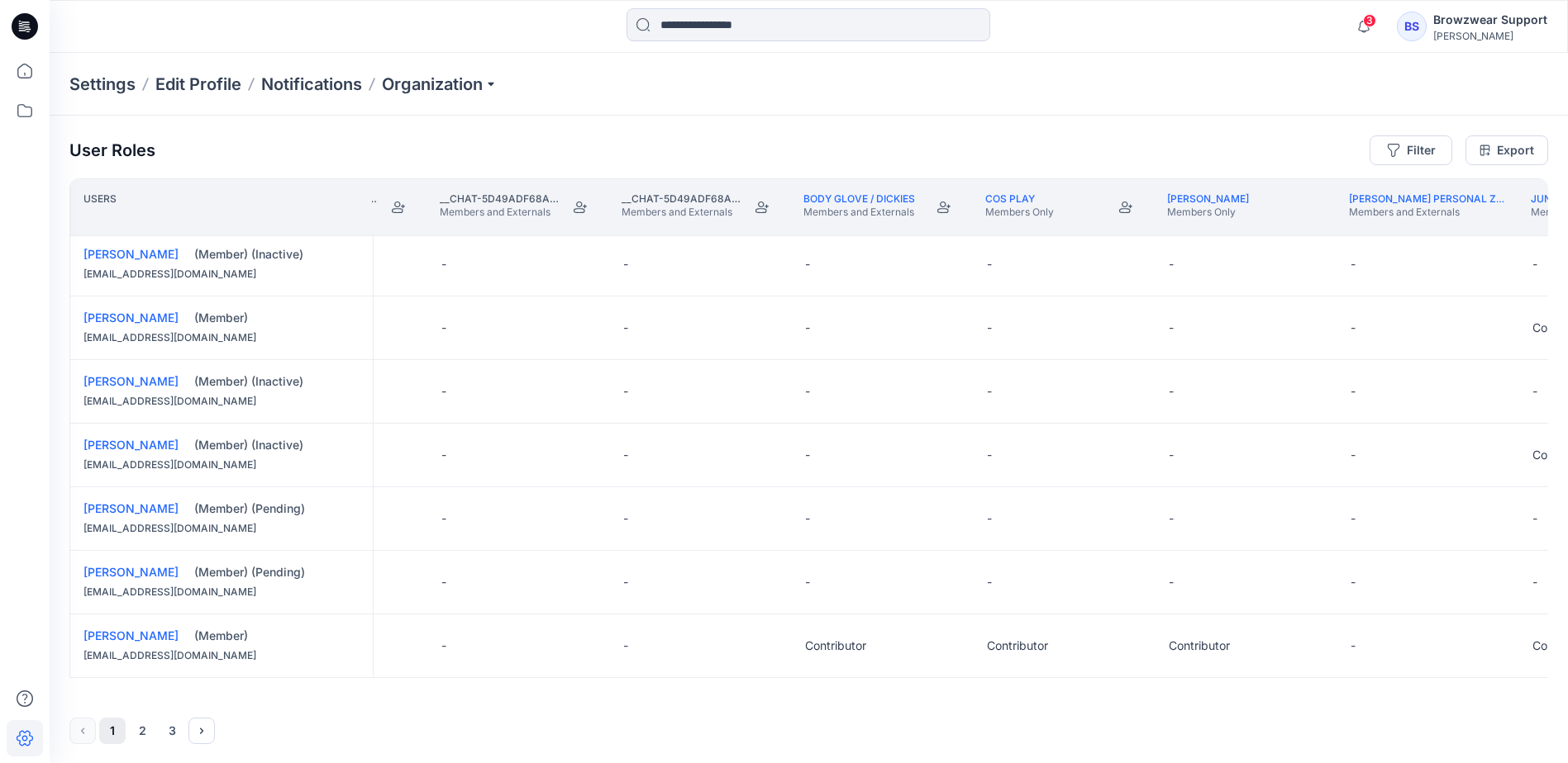
scroll to position [1152, 0]
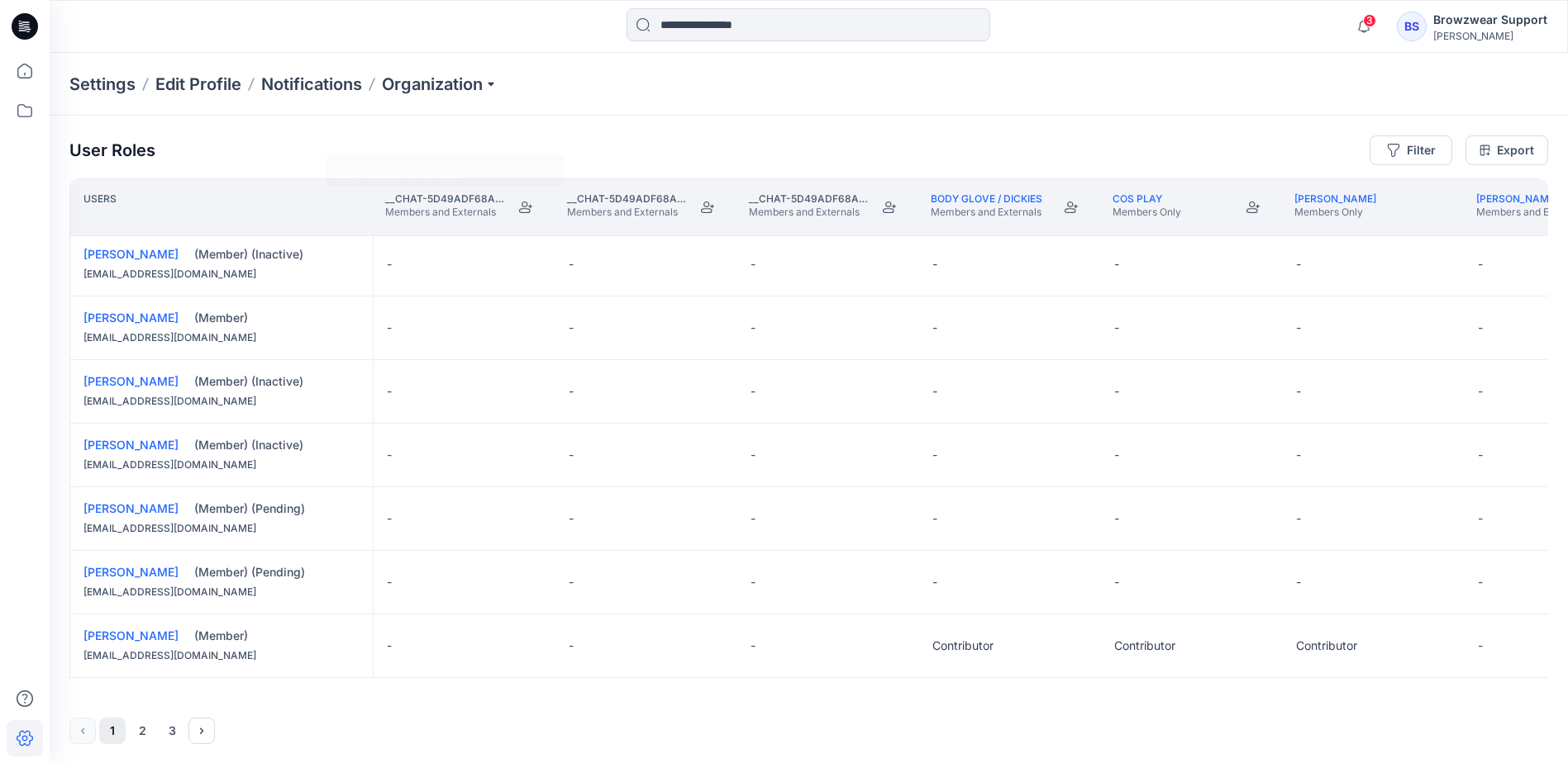
click at [525, 208] on icon "Join" at bounding box center [525, 206] width 13 height 13
click at [709, 211] on icon "Join" at bounding box center [707, 206] width 13 height 13
click at [888, 207] on icon "Join" at bounding box center [889, 206] width 13 height 13
click at [1072, 214] on button "Become Moderator" at bounding box center [1071, 207] width 30 height 30
click at [1256, 210] on icon "Become Moderator" at bounding box center [1252, 206] width 13 height 13
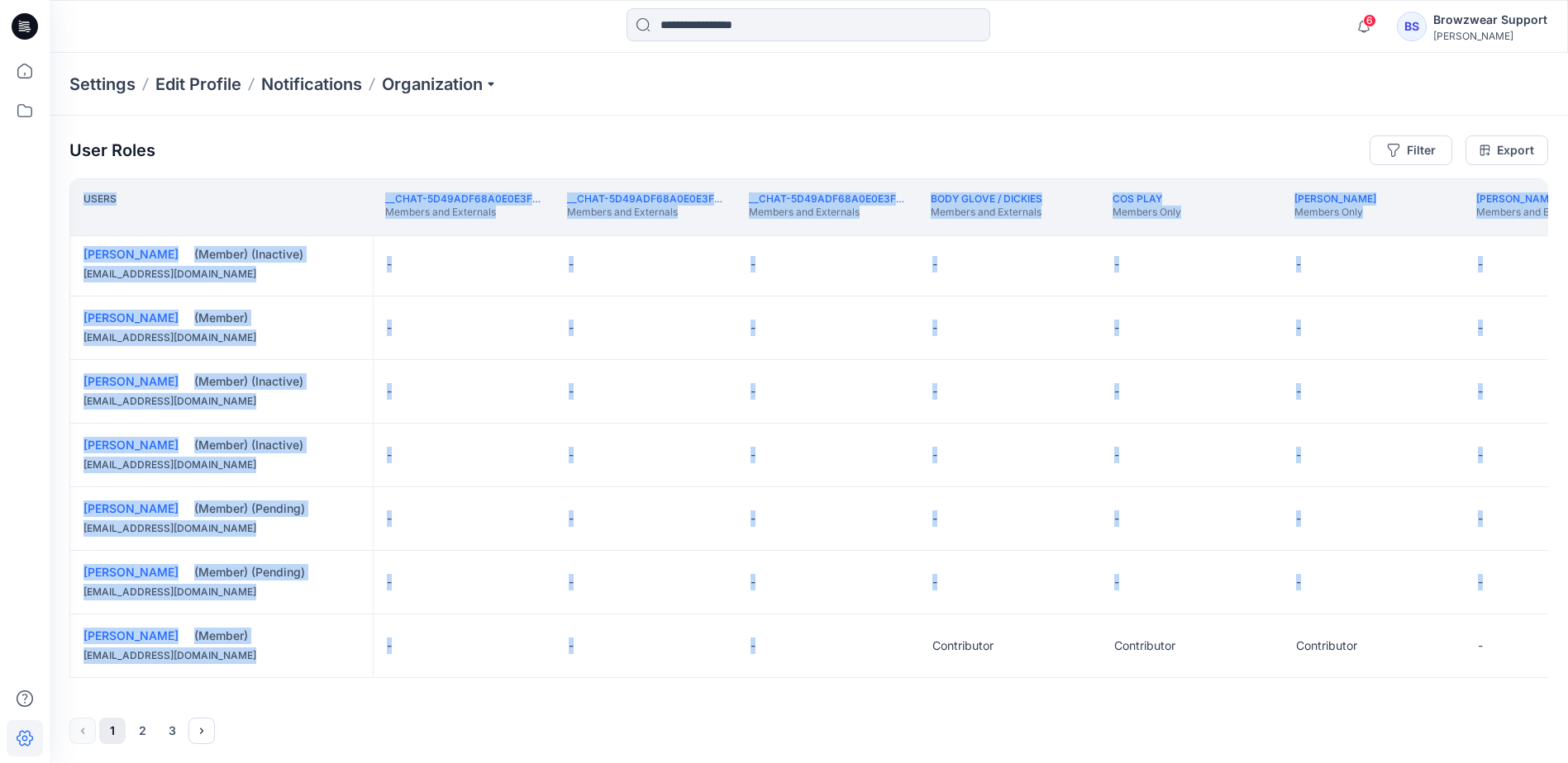
drag, startPoint x: 769, startPoint y: 699, endPoint x: 839, endPoint y: 696, distance: 70.1
click at [839, 696] on div "User Roles Filter Export Users __chat-5d49adf68a0e0e3f2252cf6b-5d5af4258a0e0e35…" at bounding box center [809, 439] width 1519 height 649
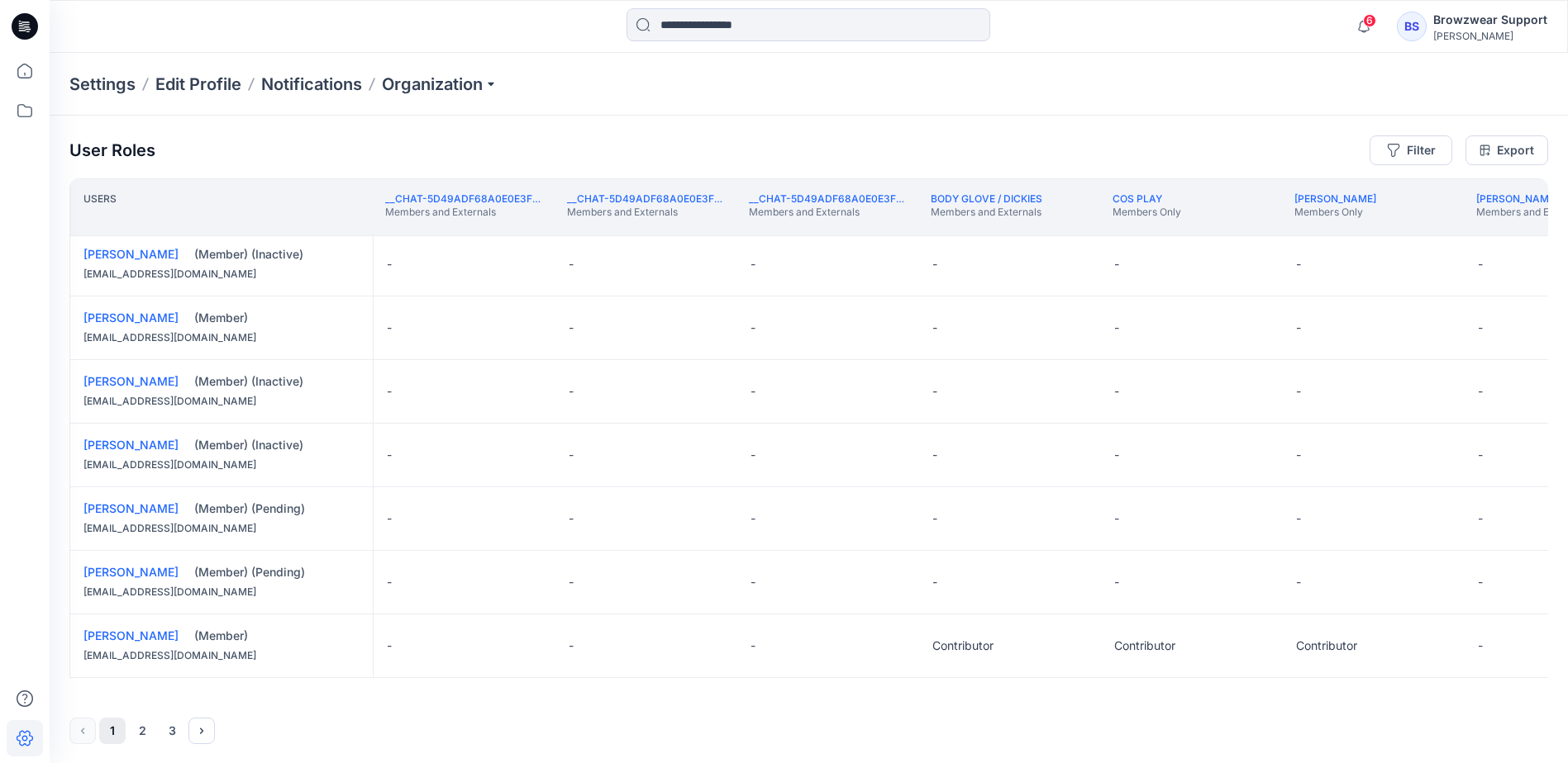
drag, startPoint x: 839, startPoint y: 696, endPoint x: 781, endPoint y: 715, distance: 61.0
click at [781, 716] on div "User Roles Filter Export Users __chat-5d49adf68a0e0e3f2252cf6b-5d5af4258a0e0e35…" at bounding box center [809, 439] width 1519 height 649
drag, startPoint x: 779, startPoint y: 692, endPoint x: 789, endPoint y: 693, distance: 10.0
click at [841, 692] on div "Users __chat-5d49adf68a0e0e3f2252cf6b-5d5af4258a0e0e3539c939a0 Members and Exte…" at bounding box center [808, 438] width 1478 height 519
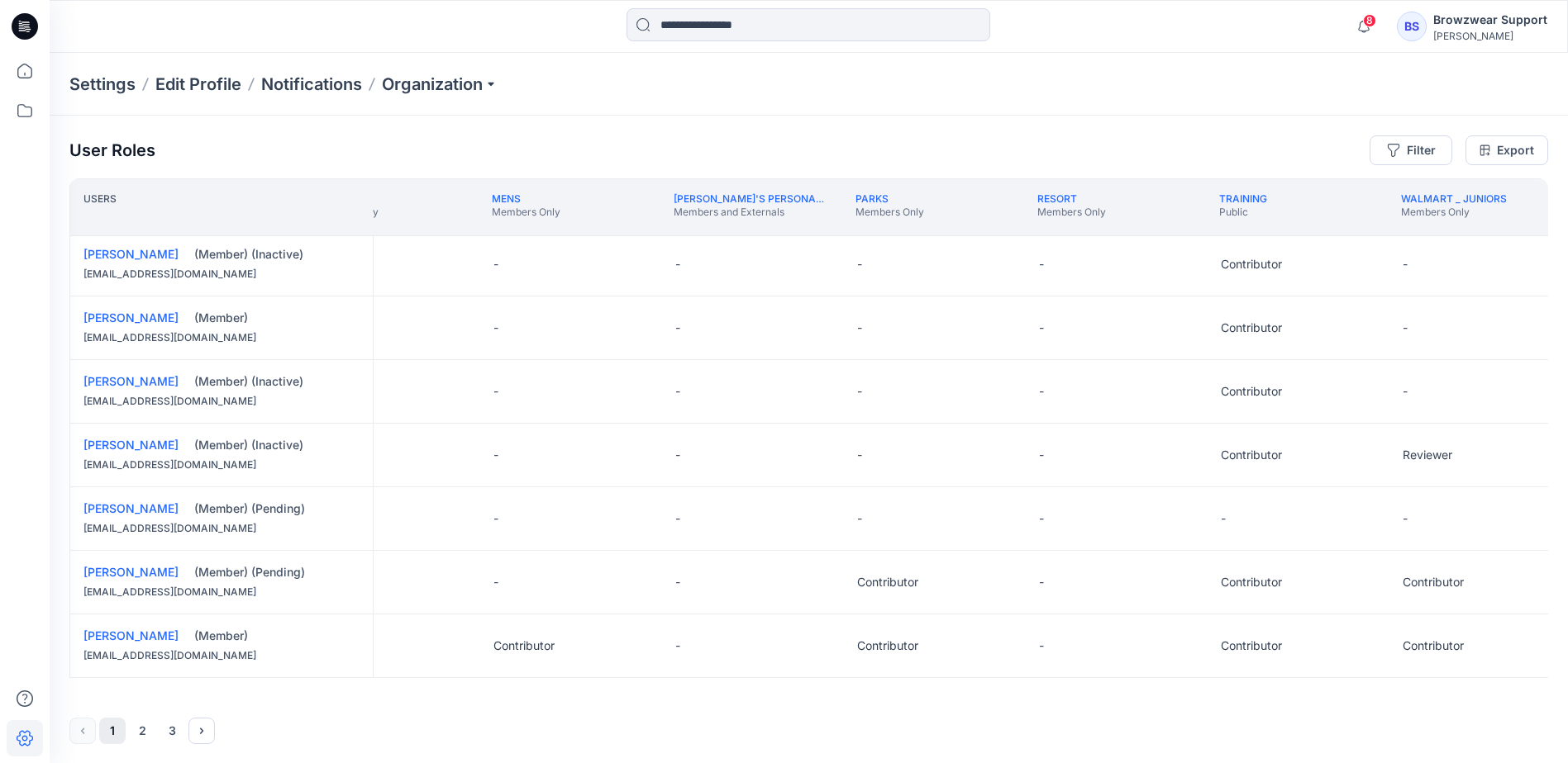
scroll to position [1152, 1739]
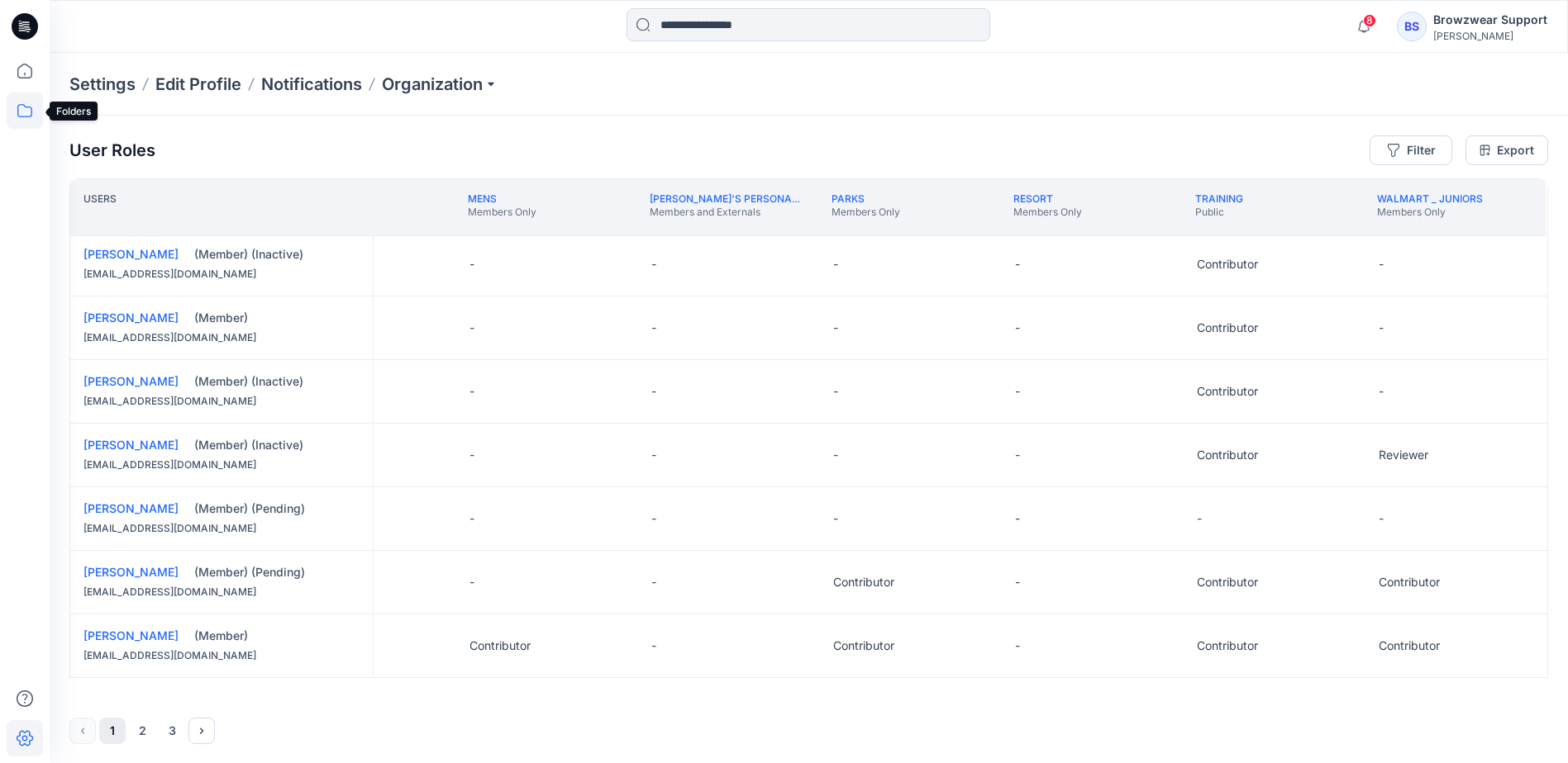
click at [29, 109] on icon at bounding box center [25, 111] width 37 height 37
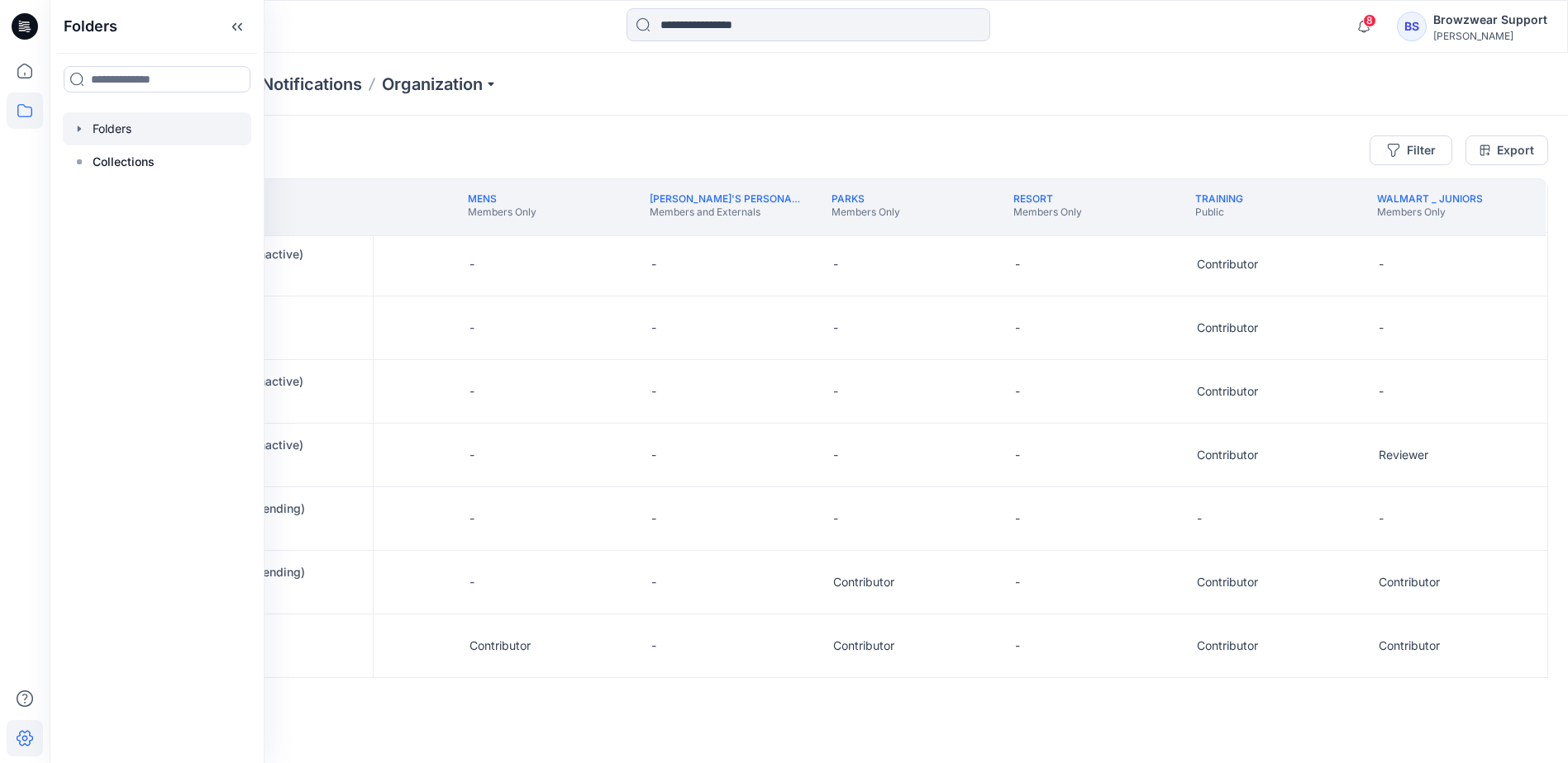
click at [100, 121] on div at bounding box center [157, 128] width 189 height 33
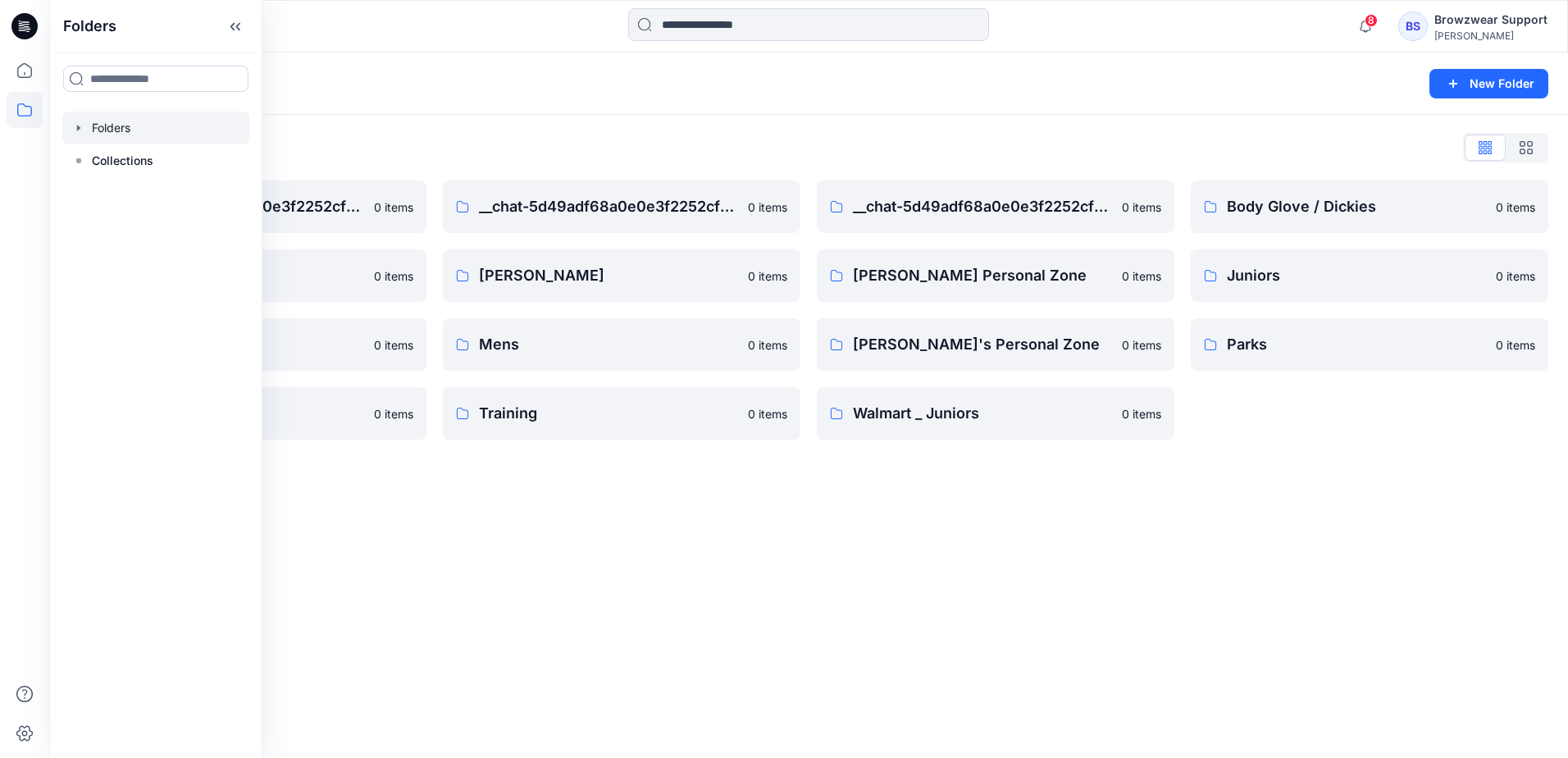
click at [662, 119] on div "Folders List __chat-5d49adf68a0e0e3f2252cf6b-5d5af4258a0e0e3539c939a0 0 items C…" at bounding box center [808, 287] width 1519 height 345
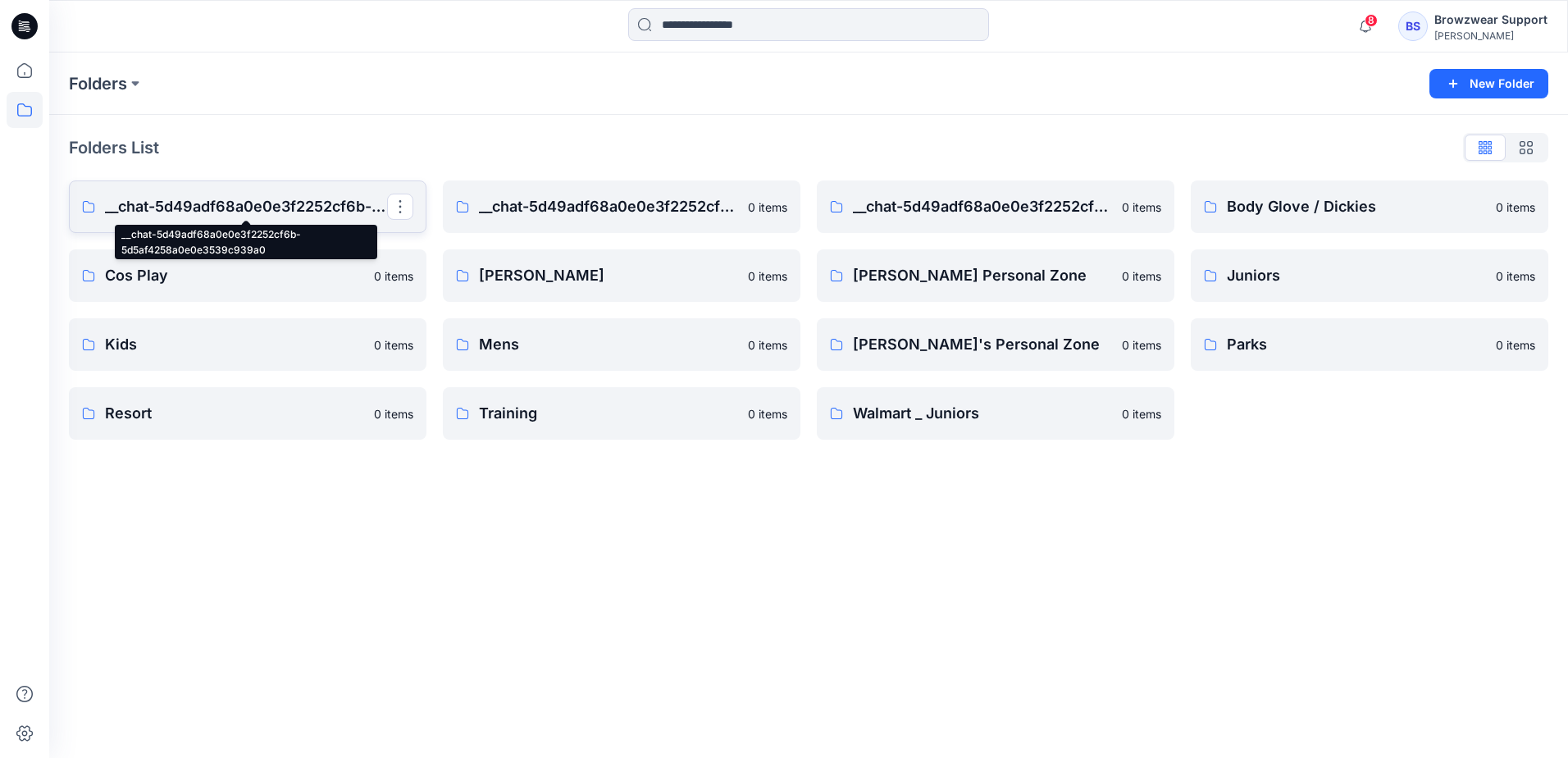
click at [289, 205] on p "__chat-5d49adf68a0e0e3f2252cf6b-5d5af4258a0e0e3539c939a0" at bounding box center [246, 206] width 282 height 23
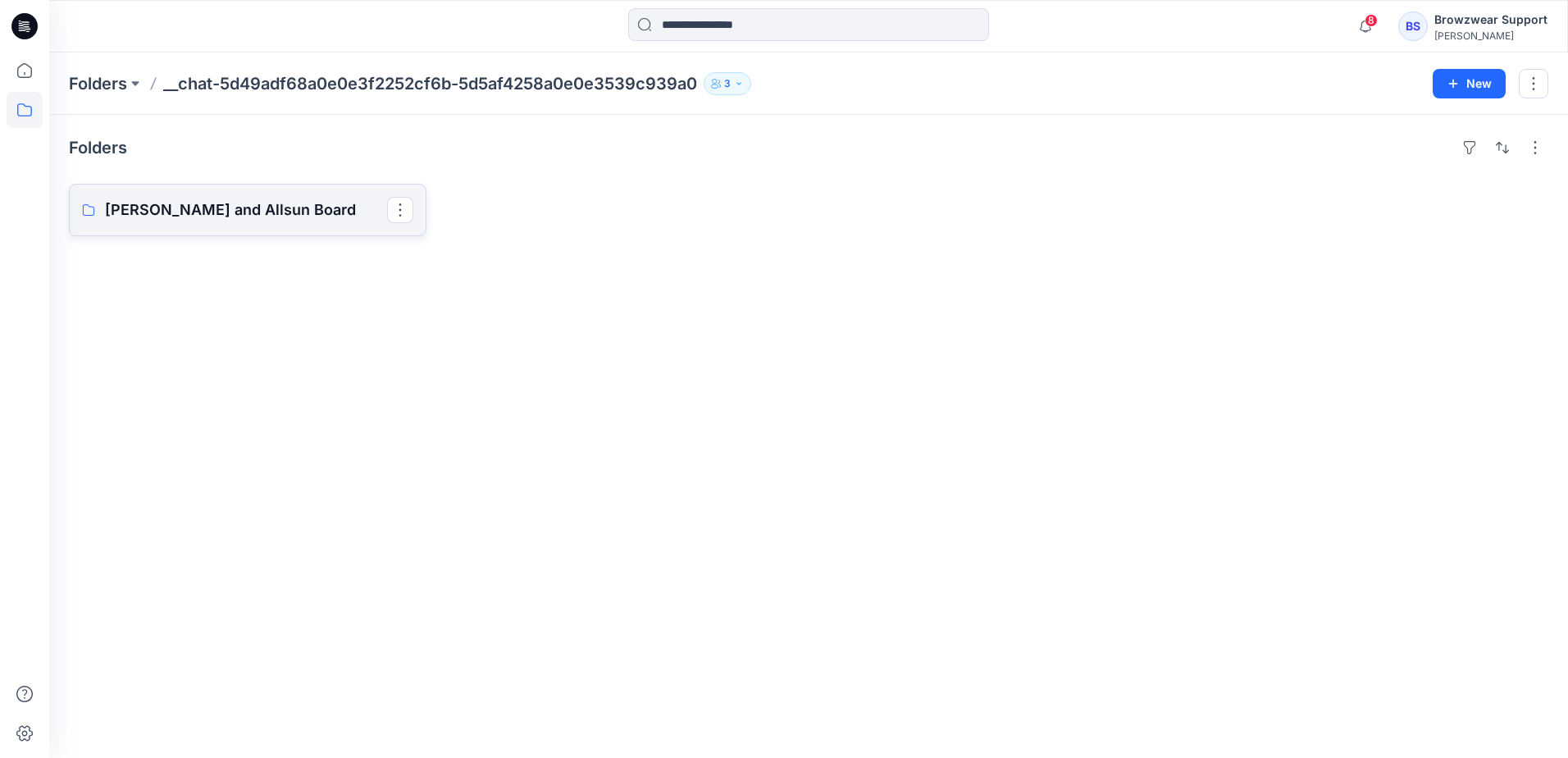
click at [331, 219] on p "[PERSON_NAME] and Allsun Board" at bounding box center [246, 210] width 282 height 23
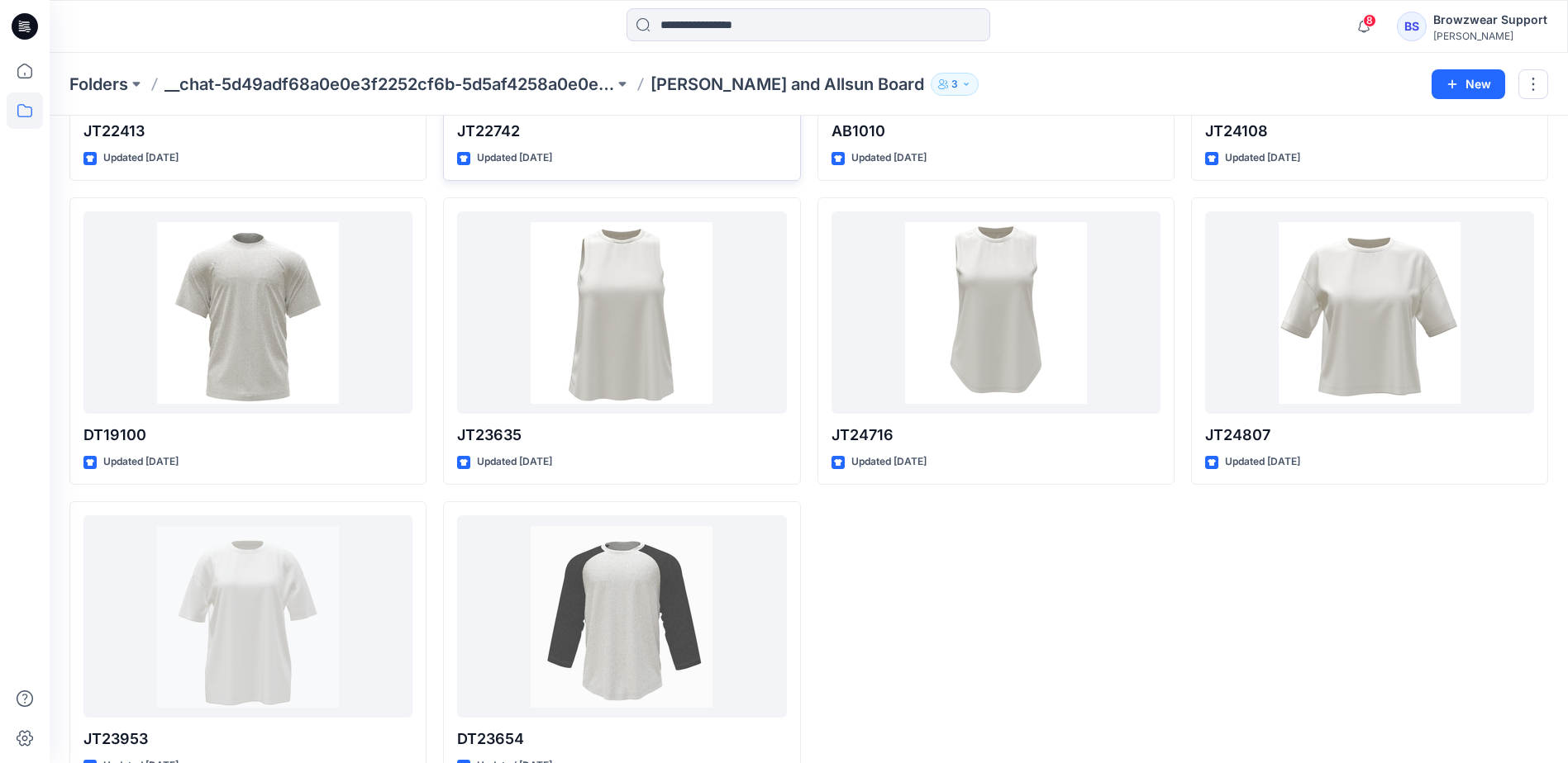
scroll to position [1554, 0]
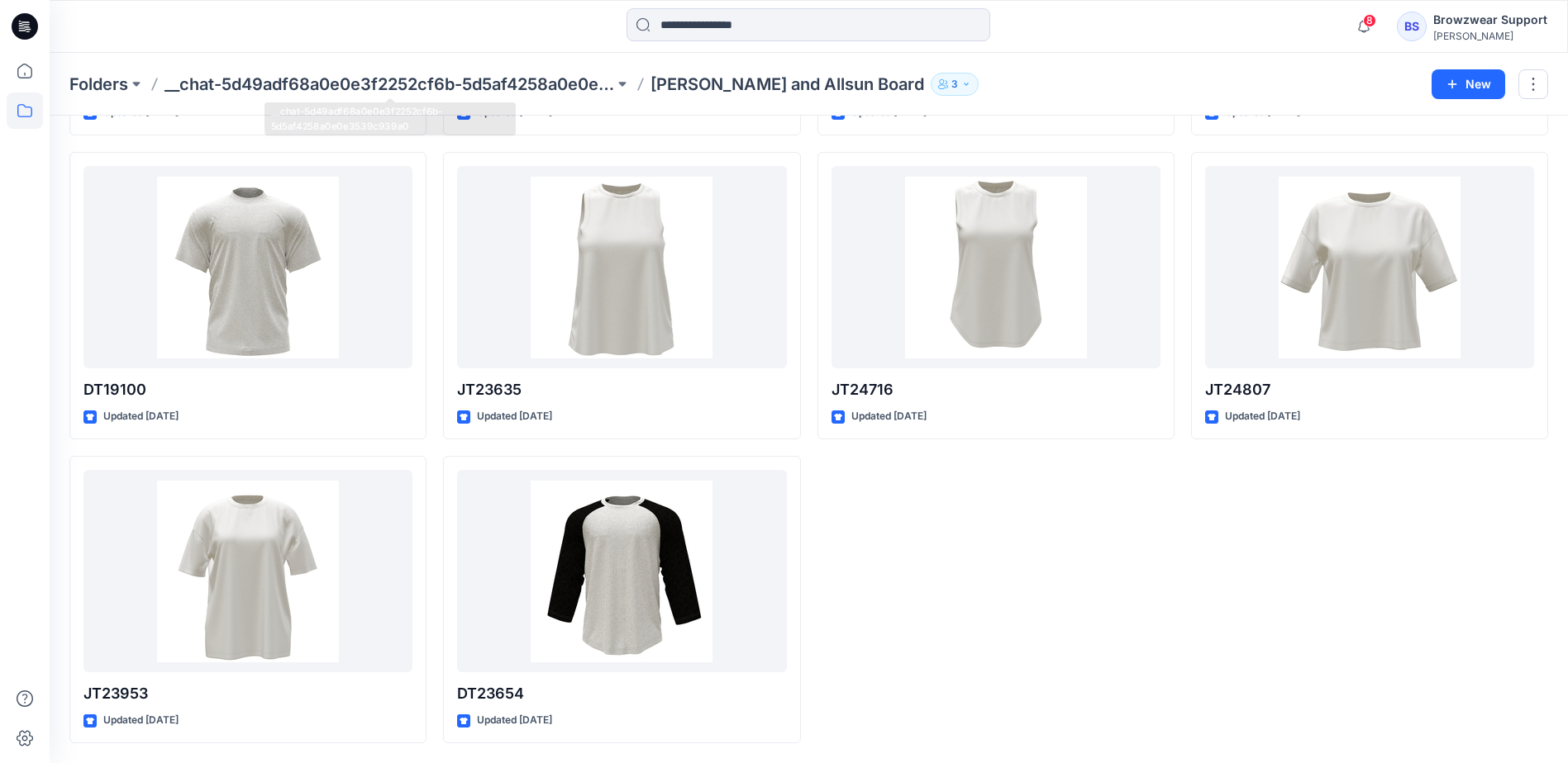
drag, startPoint x: 365, startPoint y: 36, endPoint x: 342, endPoint y: 34, distance: 23.1
click at [365, 34] on div at bounding box center [239, 26] width 379 height 37
click at [25, 68] on icon at bounding box center [25, 71] width 37 height 37
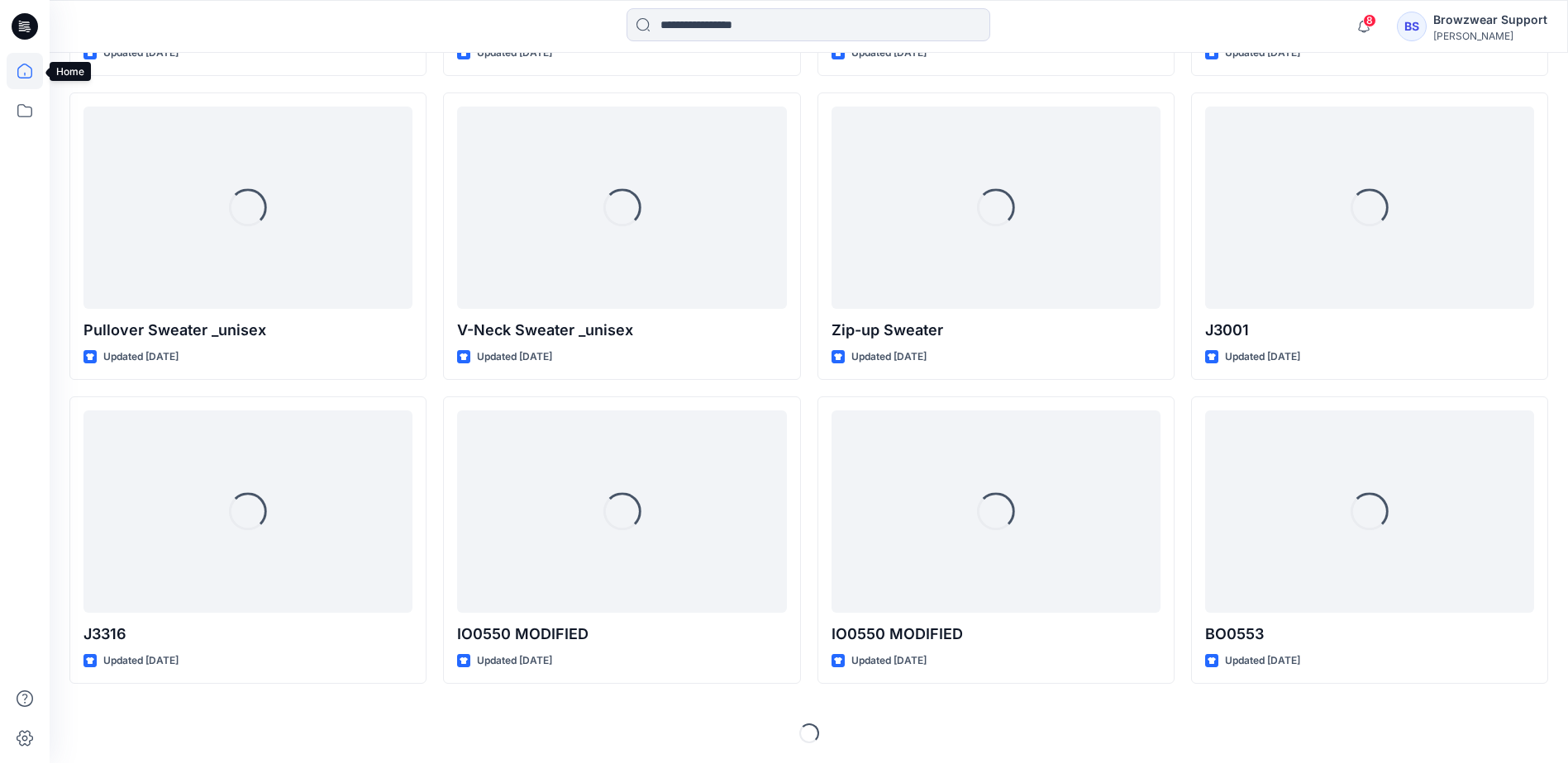
scroll to position [782, 0]
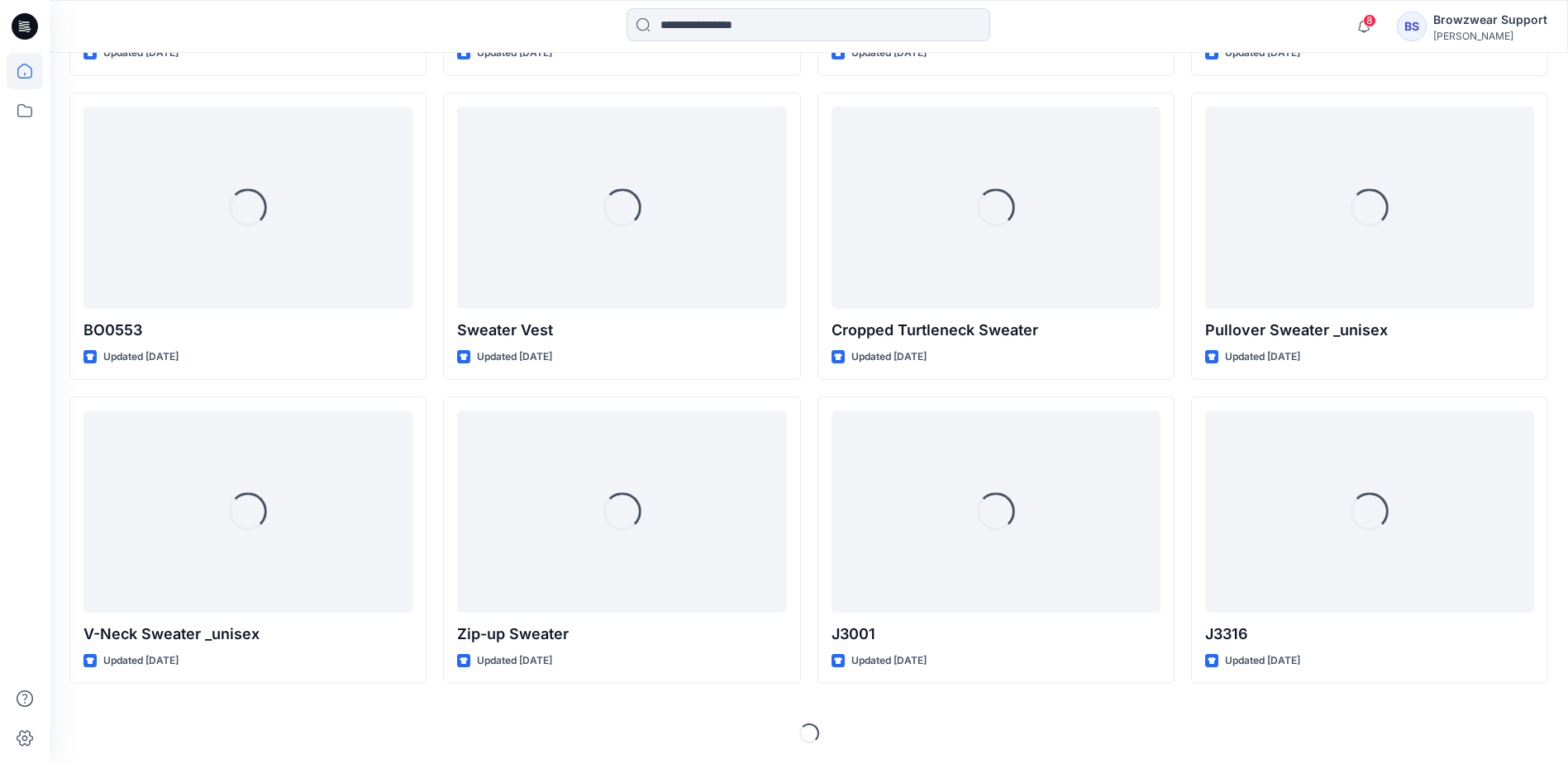
click at [162, 18] on div at bounding box center [239, 26] width 379 height 37
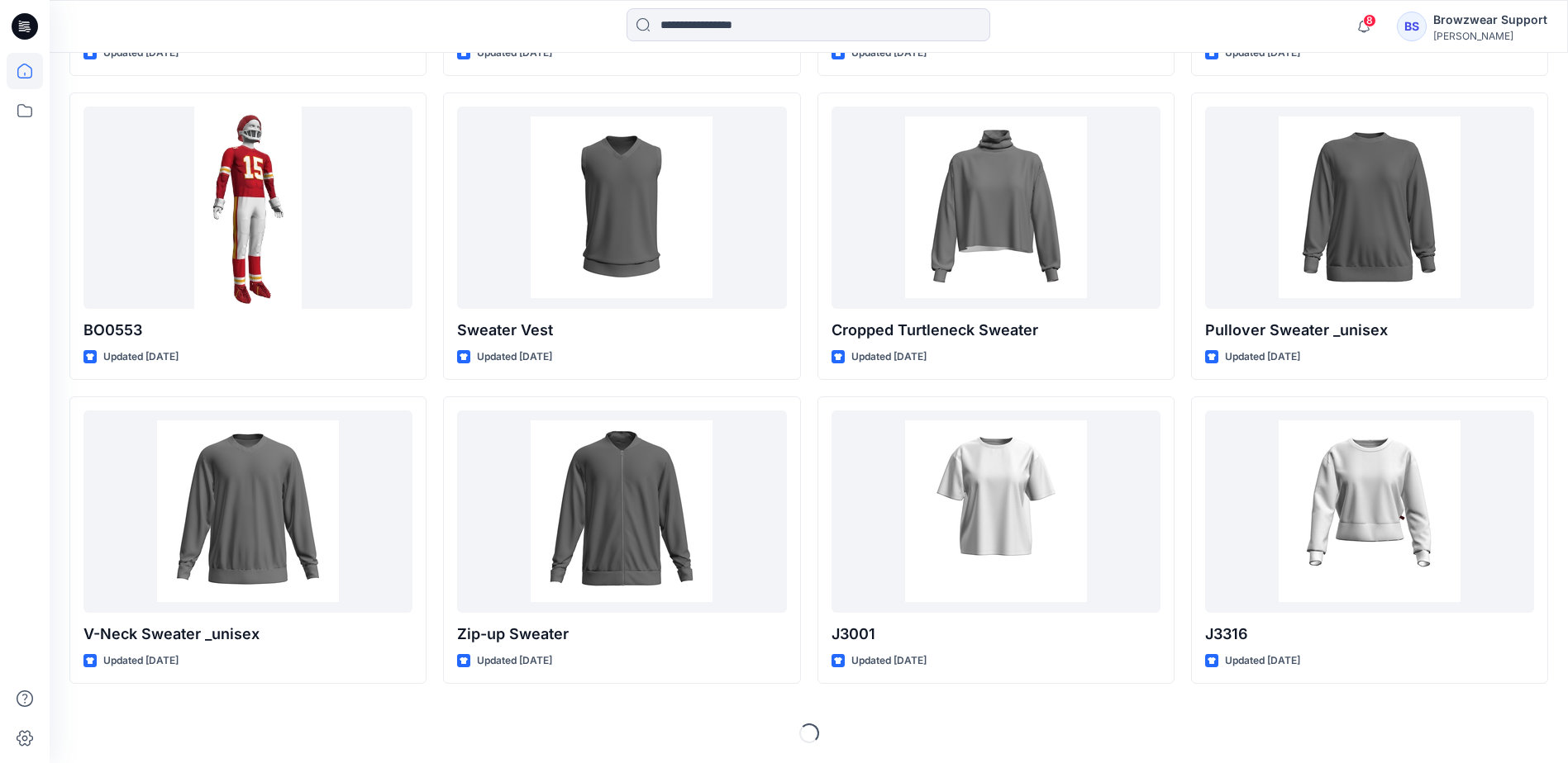
click at [1483, 21] on div "Browzwear Support" at bounding box center [1490, 20] width 115 height 20
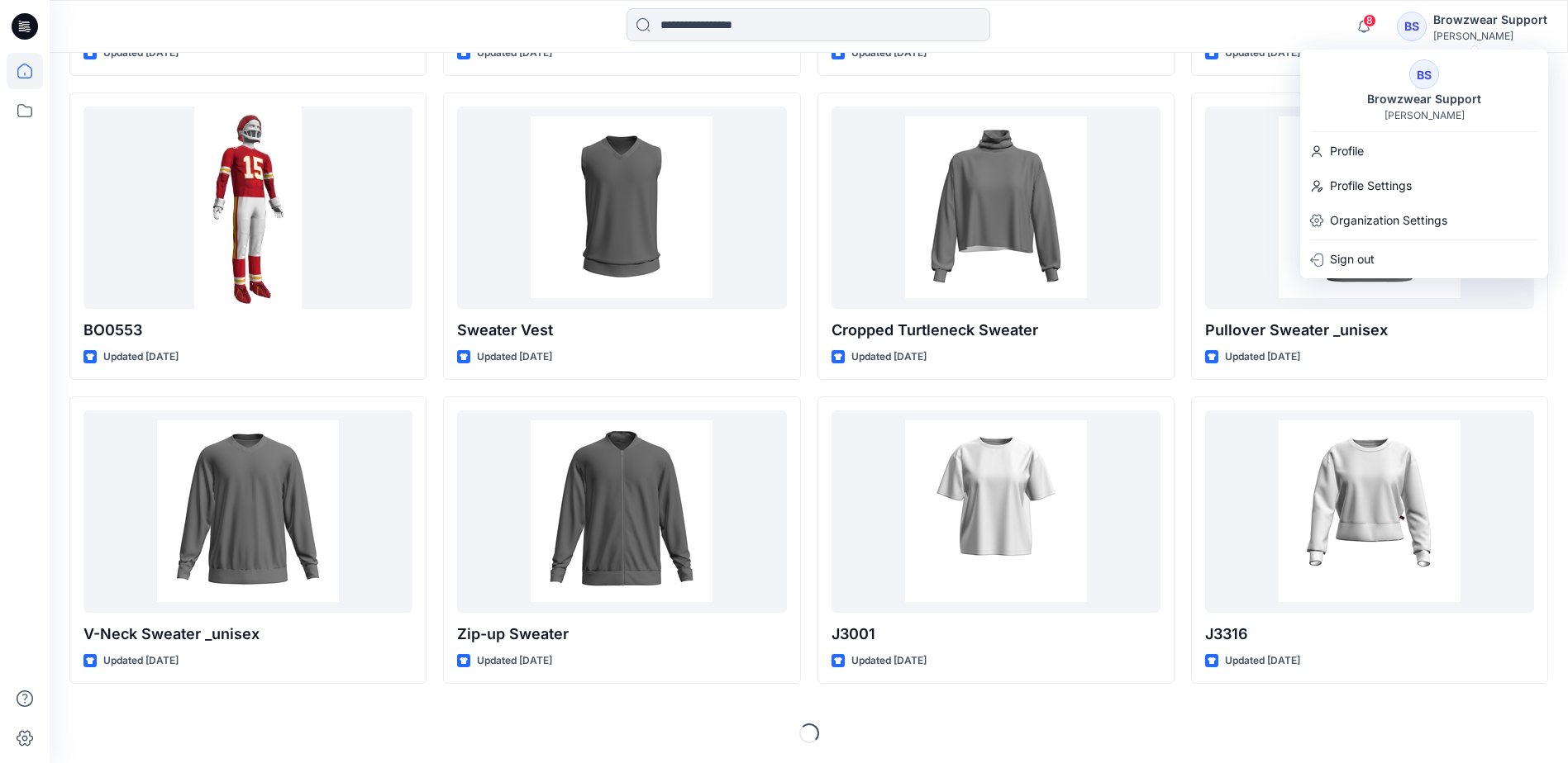
click at [1244, 23] on div "8 Notifications Mark all as read View all notifications BS Browzwear Support [P…" at bounding box center [808, 26] width 1518 height 37
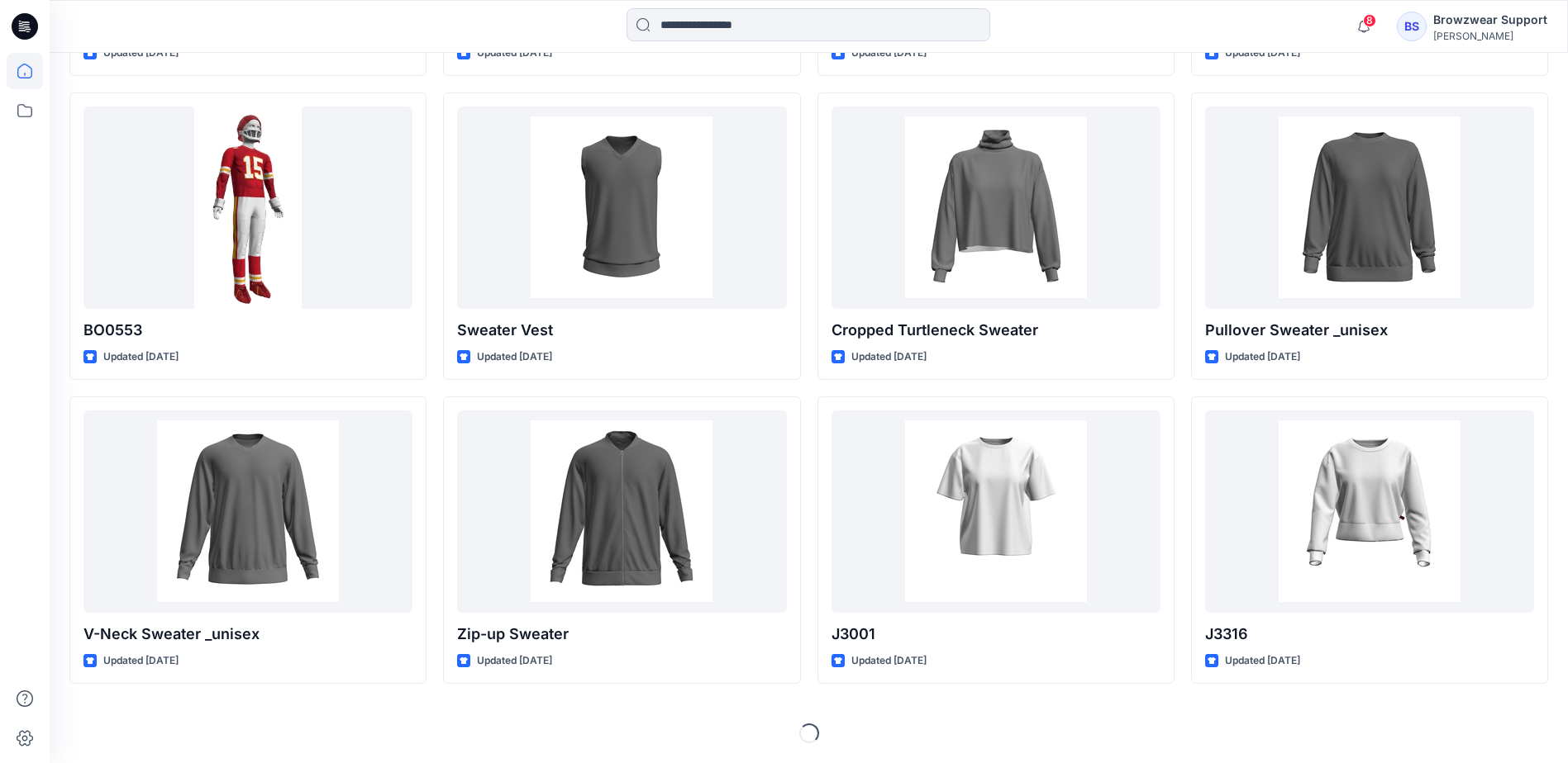
click at [327, 20] on div at bounding box center [239, 26] width 379 height 37
